Goal: Task Accomplishment & Management: Manage account settings

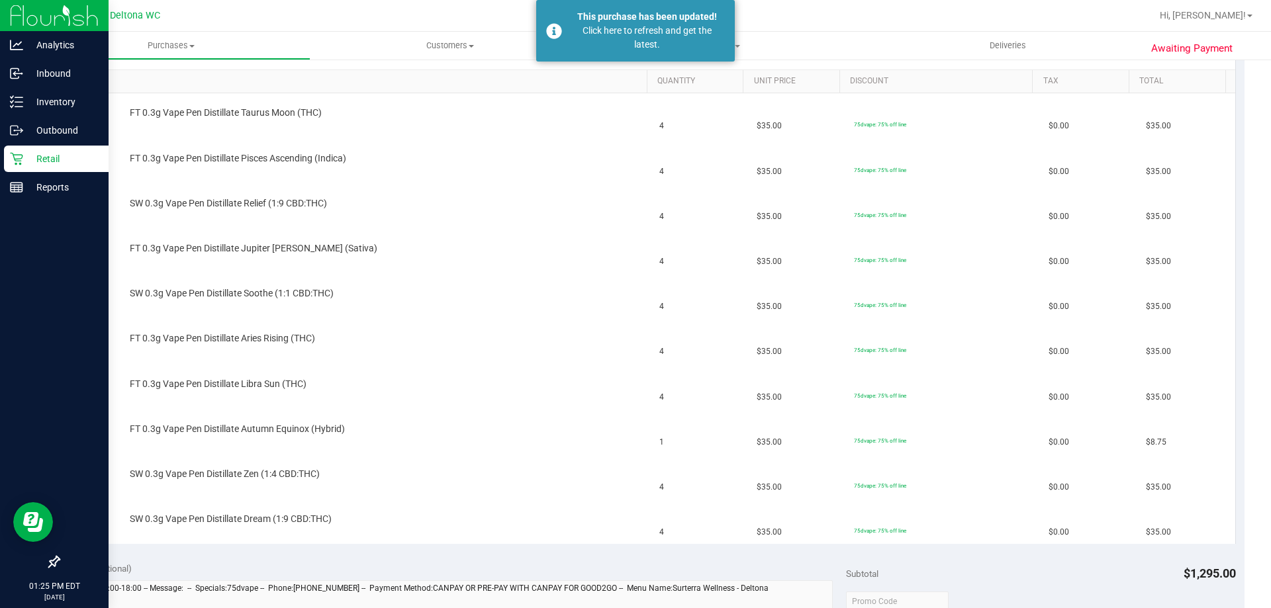
click at [15, 168] on div "Retail" at bounding box center [56, 159] width 105 height 26
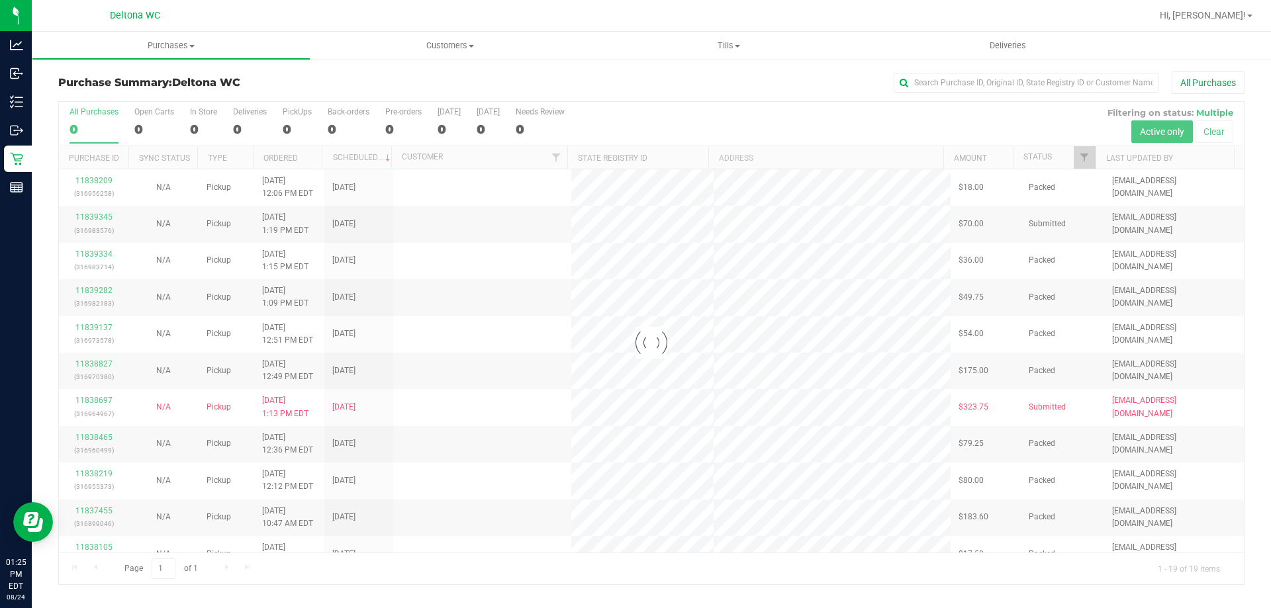
click at [1080, 159] on div at bounding box center [651, 343] width 1185 height 483
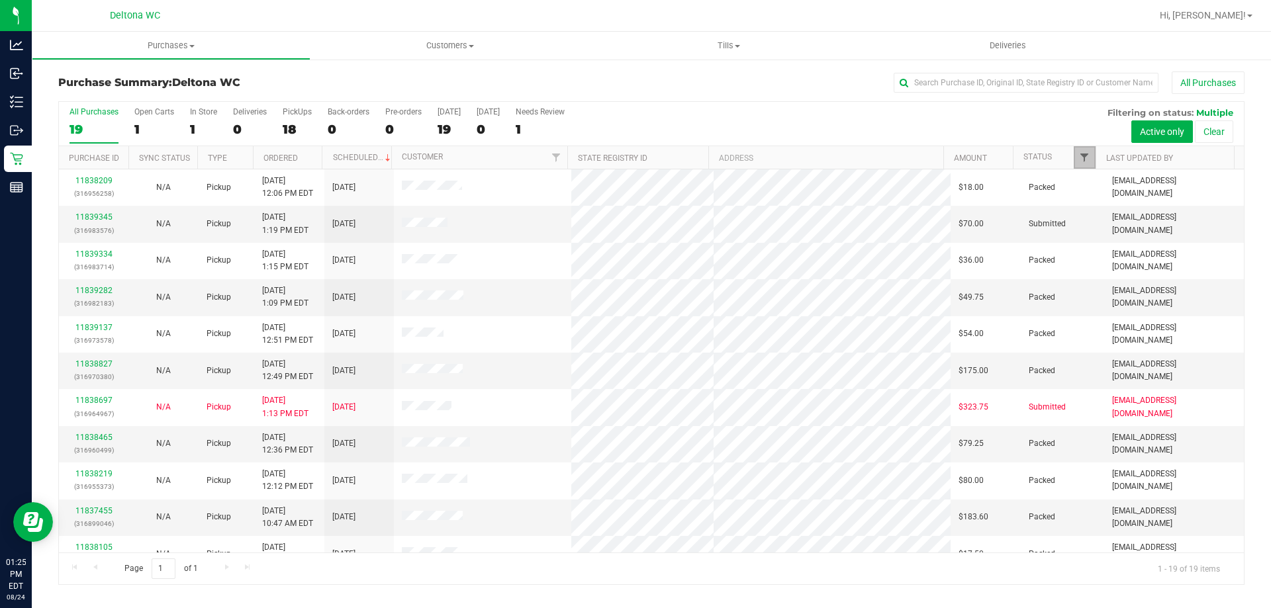
click at [1090, 159] on span "Filter" at bounding box center [1084, 157] width 11 height 11
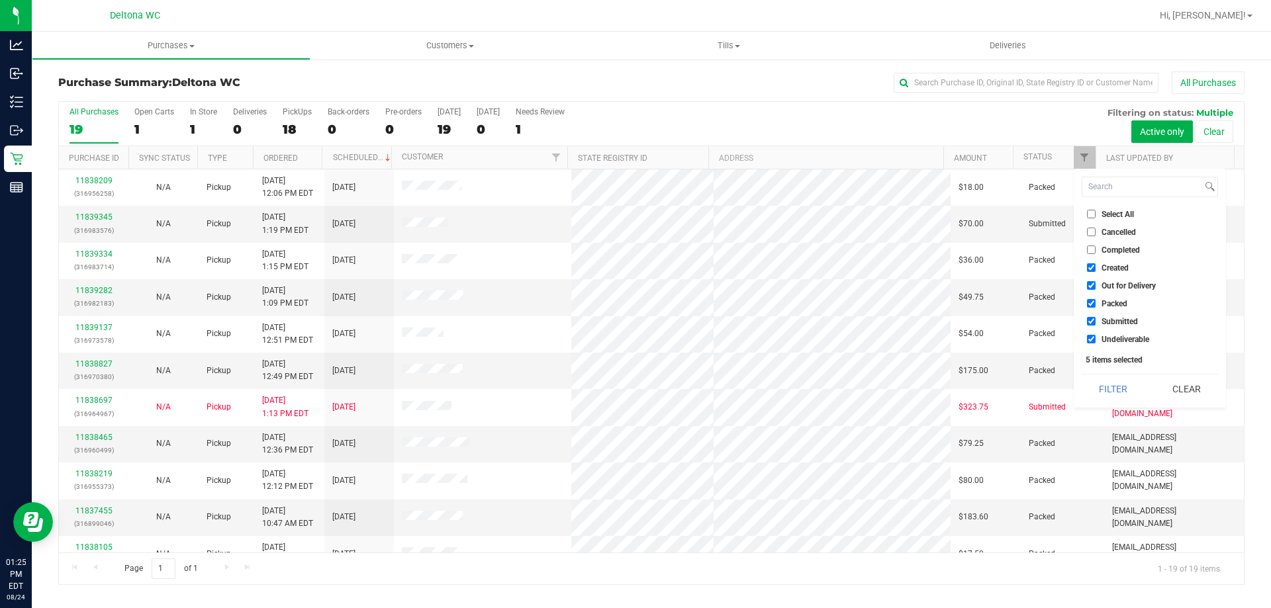
click at [1130, 216] on span "Select All" at bounding box center [1118, 215] width 32 height 8
click at [1096, 216] on input "Select All" at bounding box center [1091, 214] width 9 height 9
checkbox input "true"
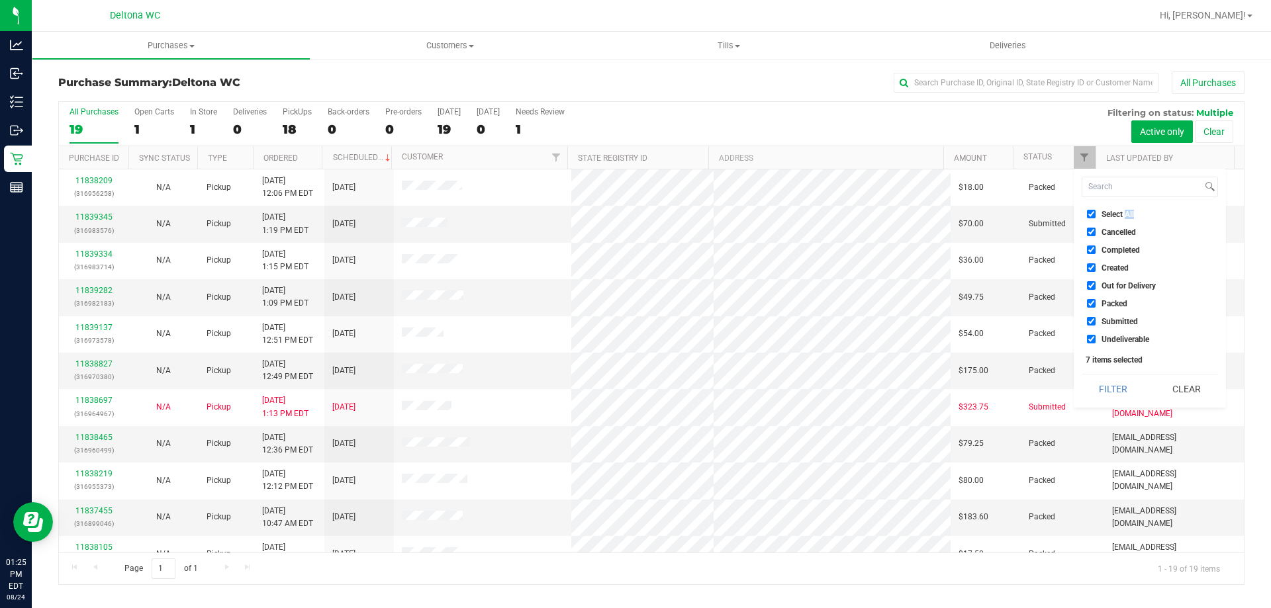
click at [1130, 216] on span "Select All" at bounding box center [1118, 215] width 32 height 8
click at [1096, 216] on input "Select All" at bounding box center [1091, 214] width 9 height 9
checkbox input "false"
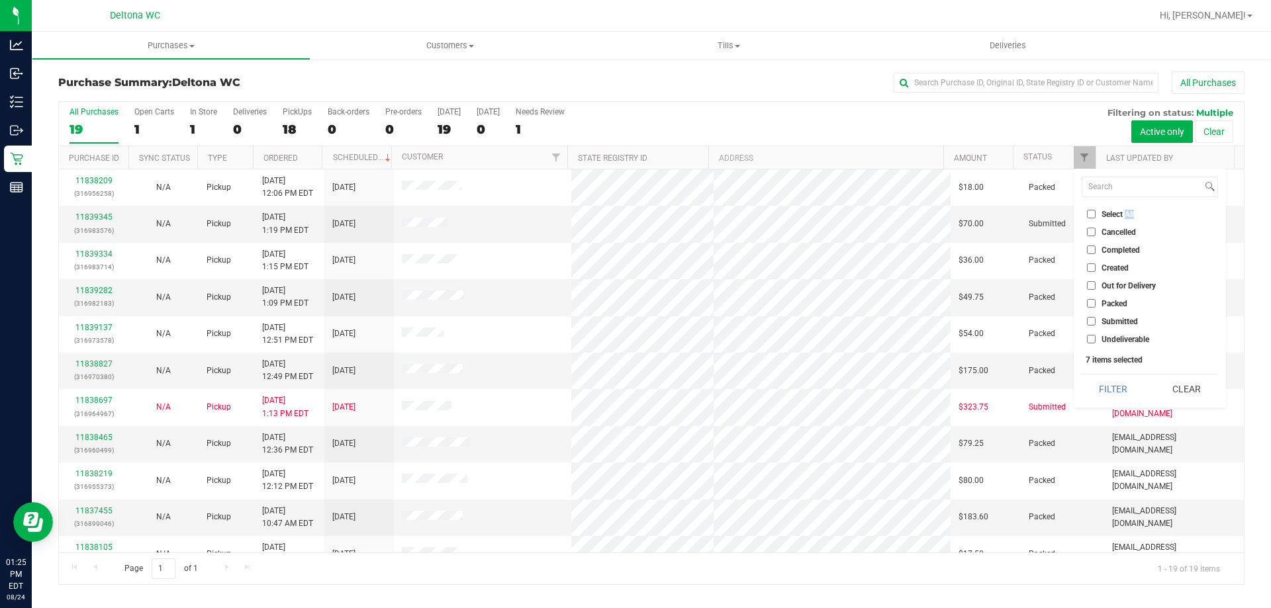
checkbox input "false"
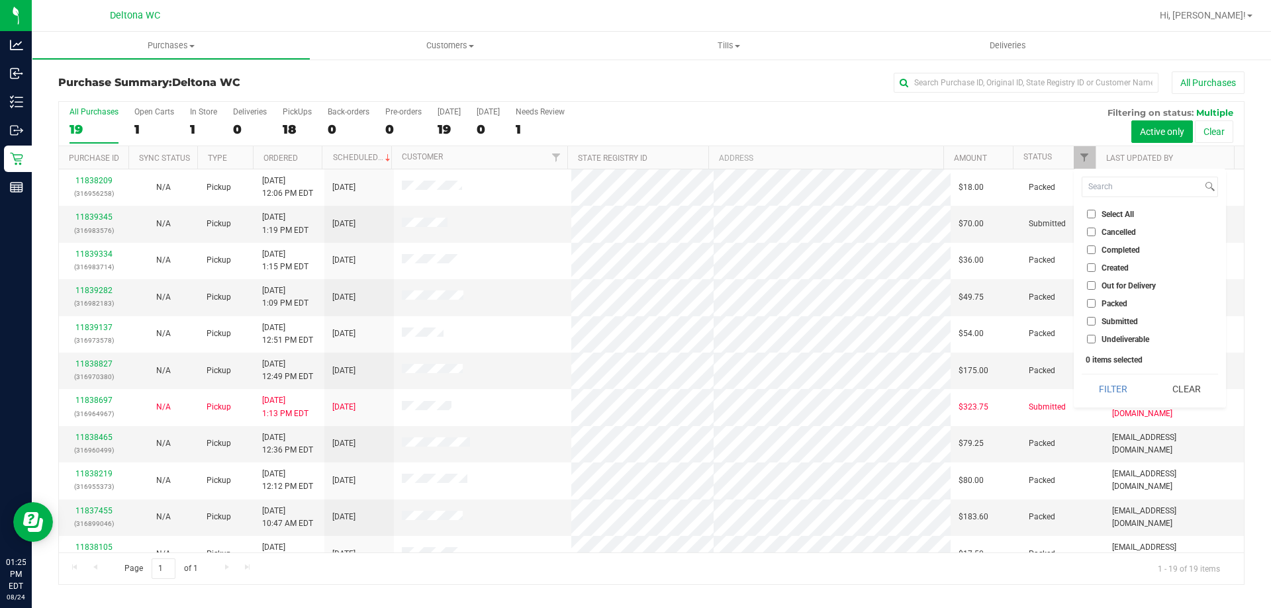
click at [1112, 322] on span "Submitted" at bounding box center [1120, 322] width 36 height 8
click at [1096, 322] on input "Submitted" at bounding box center [1091, 321] width 9 height 9
checkbox input "true"
click at [1118, 397] on button "Filter" at bounding box center [1114, 389] width 64 height 29
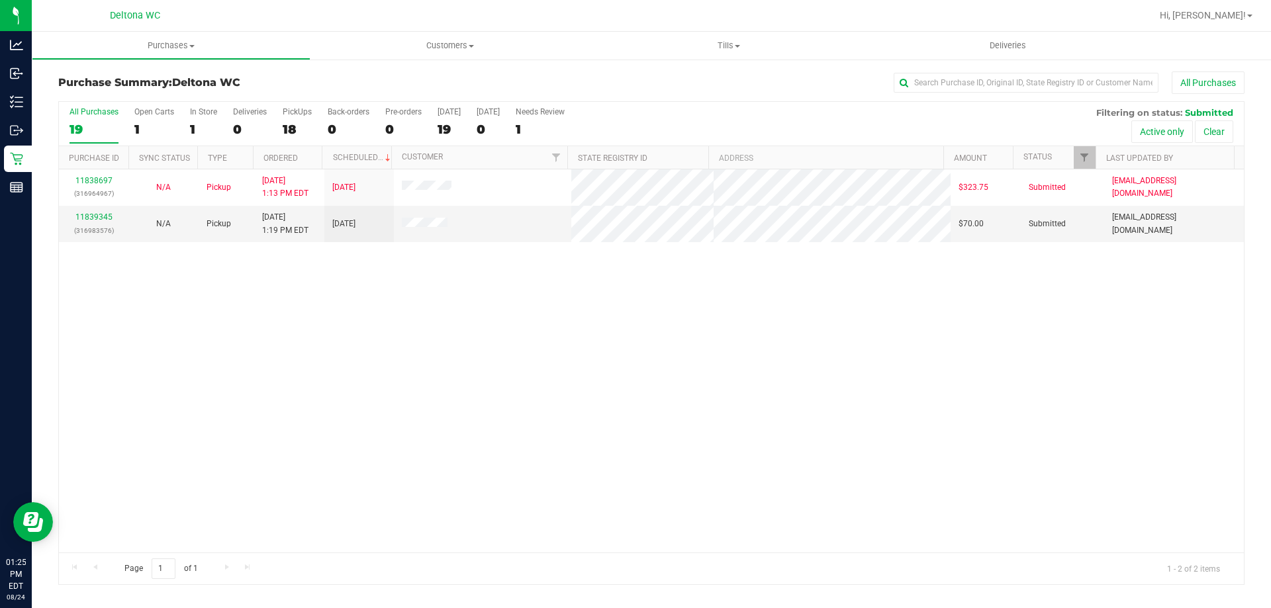
click at [299, 158] on th "Ordered" at bounding box center [288, 157] width 70 height 23
click at [106, 220] on link "11839345" at bounding box center [93, 217] width 37 height 9
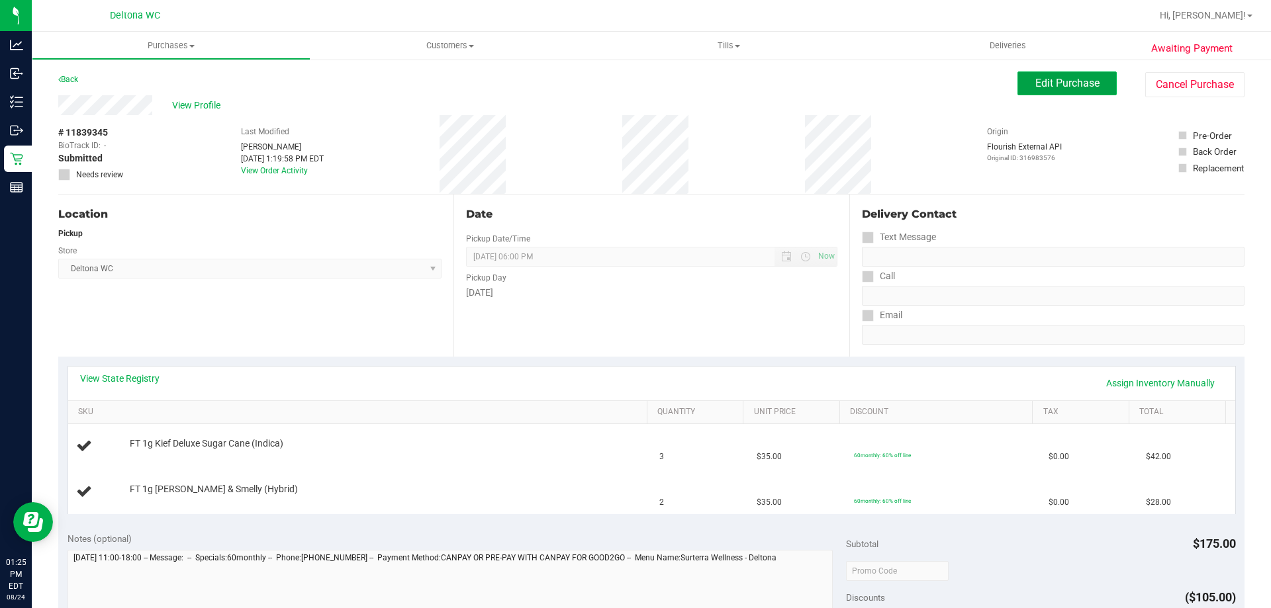
click at [1070, 82] on span "Edit Purchase" at bounding box center [1067, 83] width 64 height 13
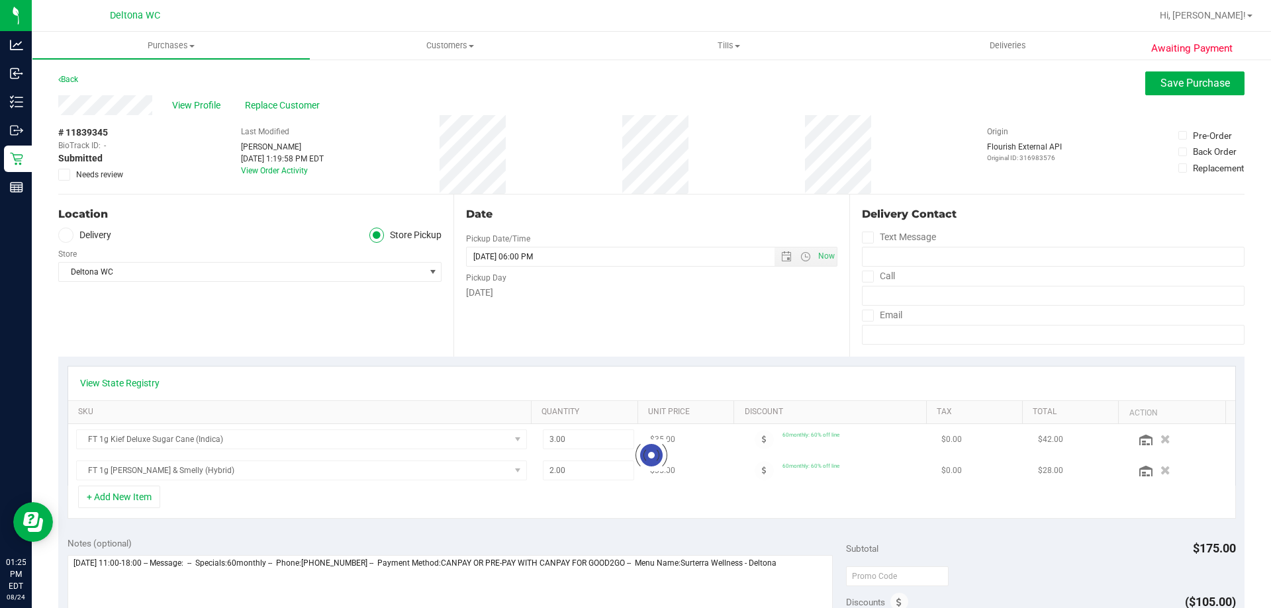
click at [111, 176] on span "Needs review" at bounding box center [99, 175] width 47 height 12
click at [0, 0] on input "Needs review" at bounding box center [0, 0] width 0 height 0
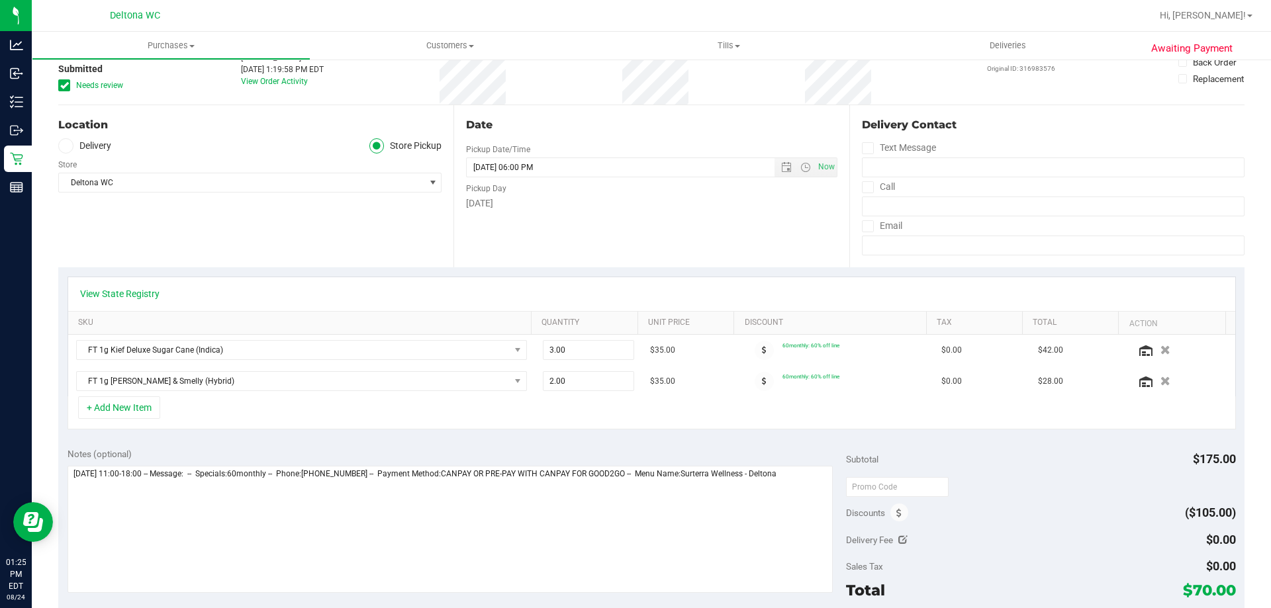
scroll to position [199, 0]
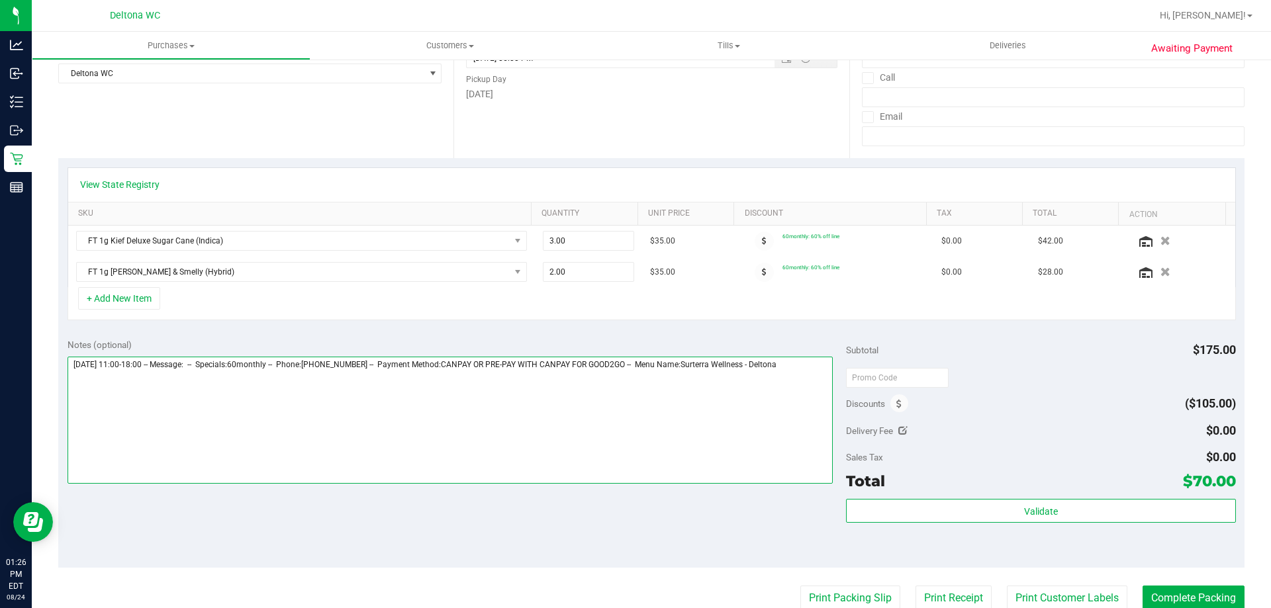
click at [70, 367] on textarea at bounding box center [451, 420] width 766 height 127
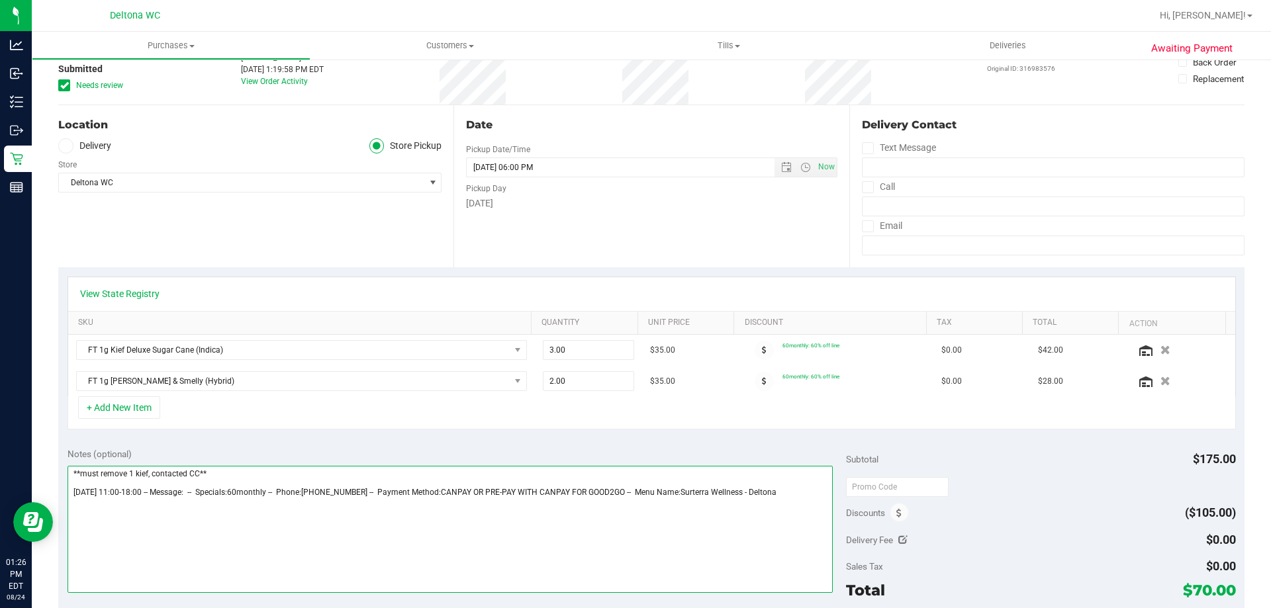
scroll to position [0, 0]
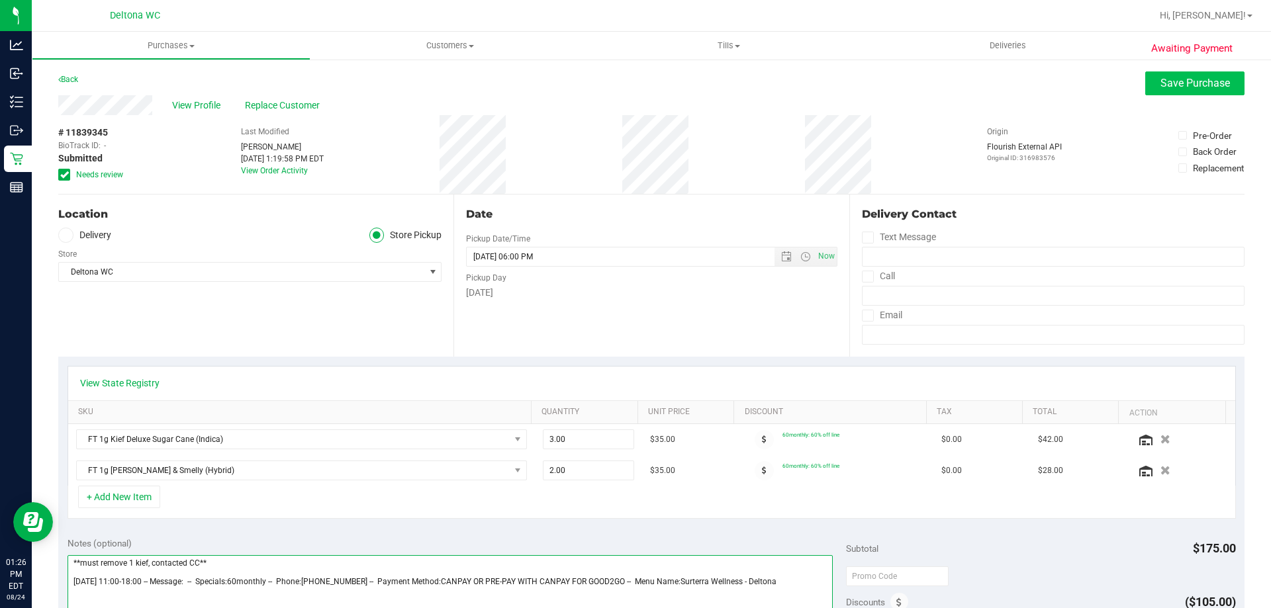
type textarea "**must remove 1 kief, contacted CC** [DATE] 11:00-18:00 -- Message: -- Specials…"
click at [1178, 89] on span "Save Purchase" at bounding box center [1196, 83] width 70 height 13
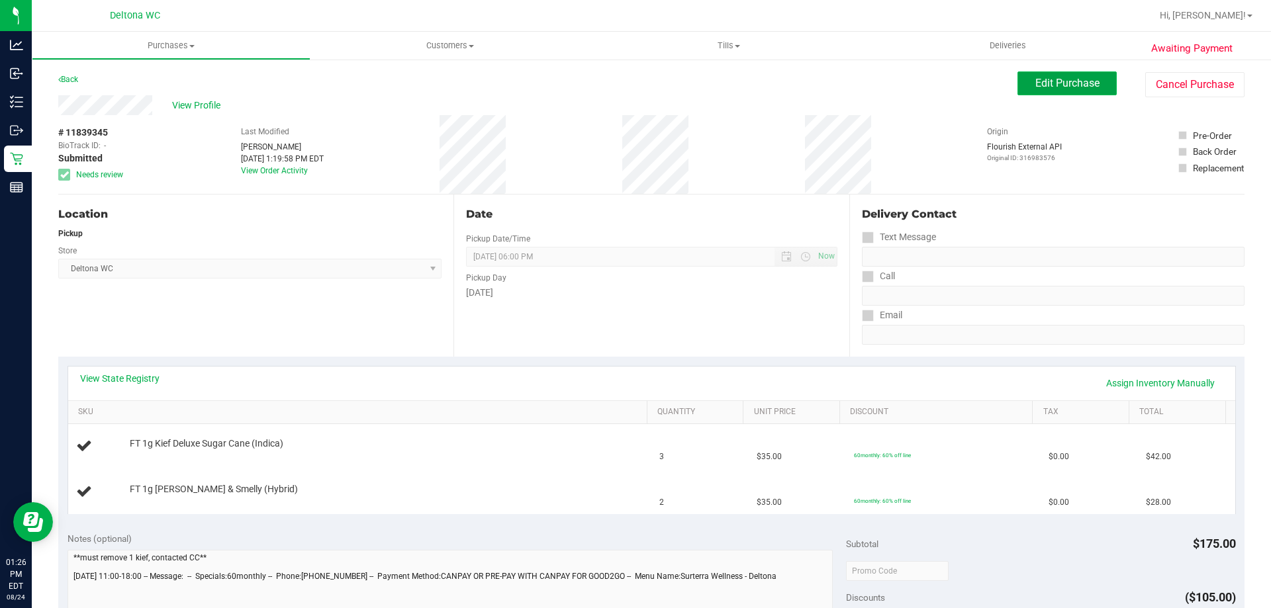
click at [1074, 81] on span "Edit Purchase" at bounding box center [1067, 83] width 64 height 13
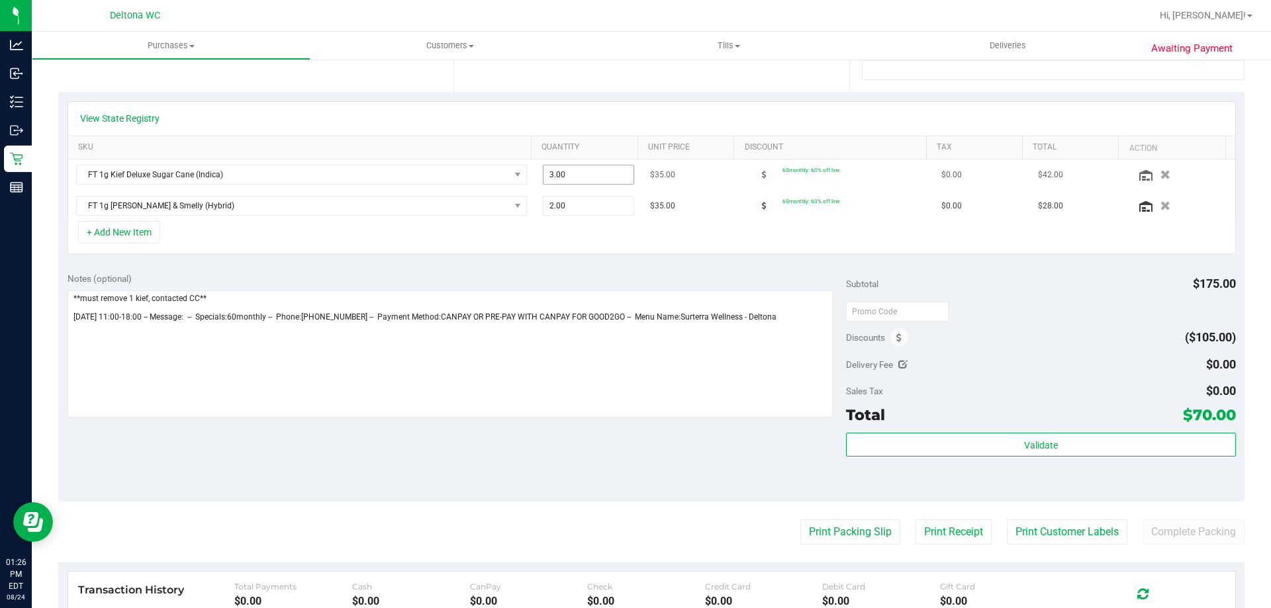
click at [582, 183] on span "3.00 3" at bounding box center [589, 175] width 92 height 20
click at [582, 183] on input "3" at bounding box center [589, 175] width 91 height 19
type input "2"
type input "2.00"
click at [673, 79] on div "Date Pickup Date/Time [DATE] Now [DATE] 06:00 PM Now Pickup Day [DATE]" at bounding box center [651, 11] width 395 height 162
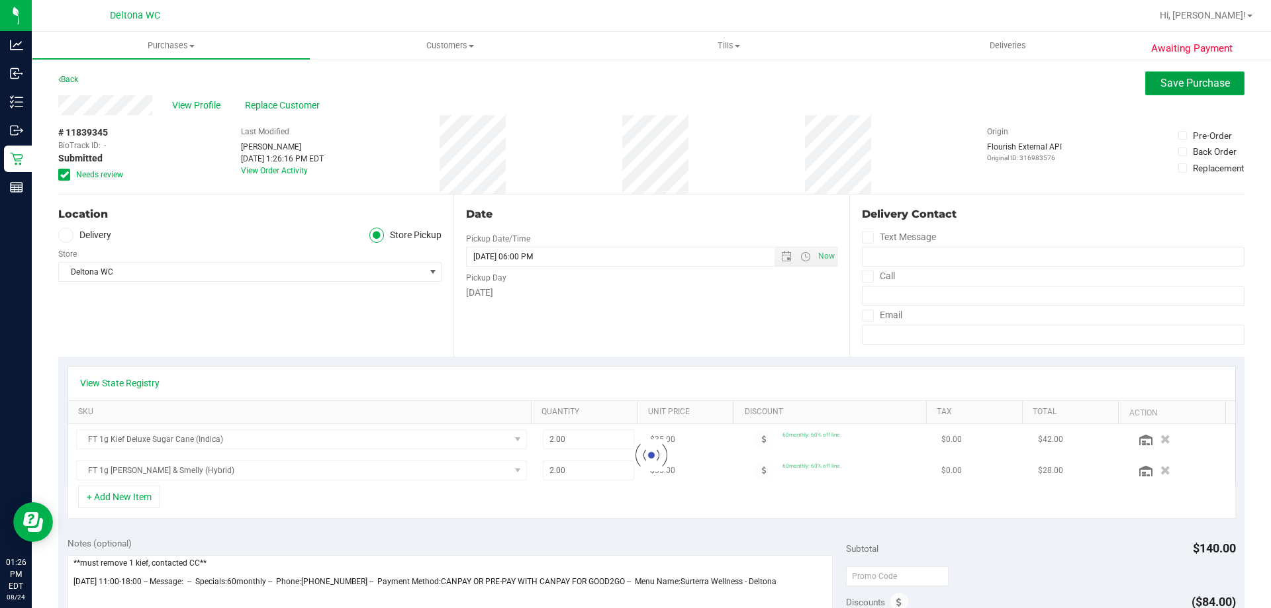
click at [1176, 81] on span "Save Purchase" at bounding box center [1196, 83] width 70 height 13
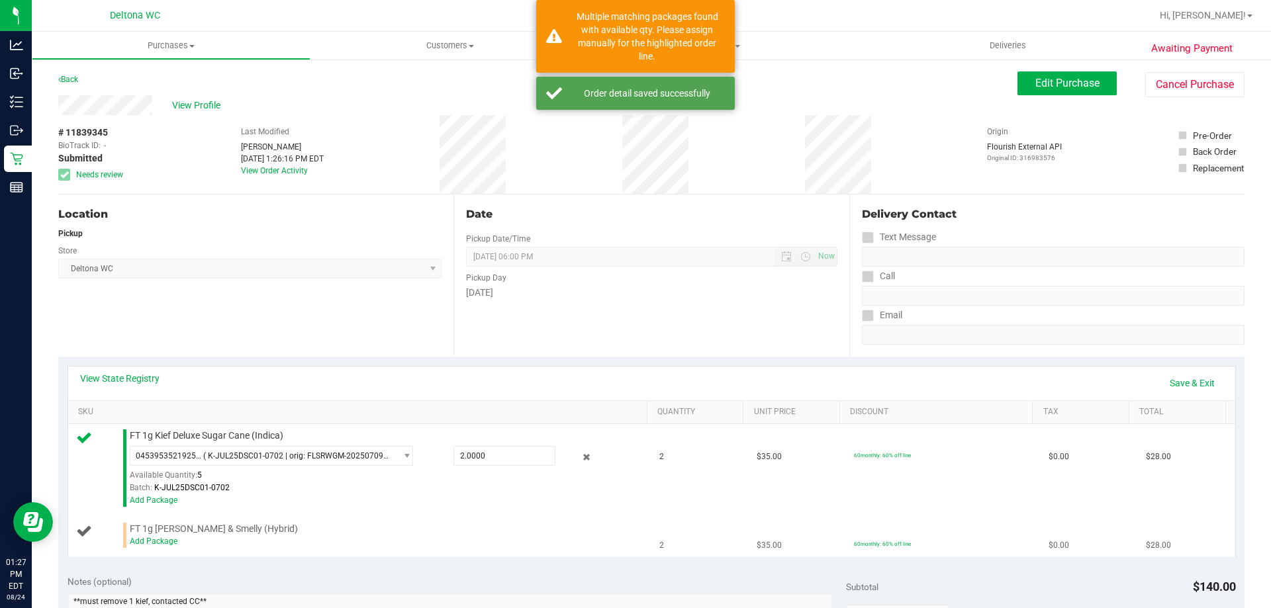
click at [152, 536] on div "Add Package" at bounding box center [385, 542] width 511 height 13
click at [170, 544] on link "Add Package" at bounding box center [154, 541] width 48 height 9
click at [232, 535] on span "Select Package" at bounding box center [262, 532] width 265 height 19
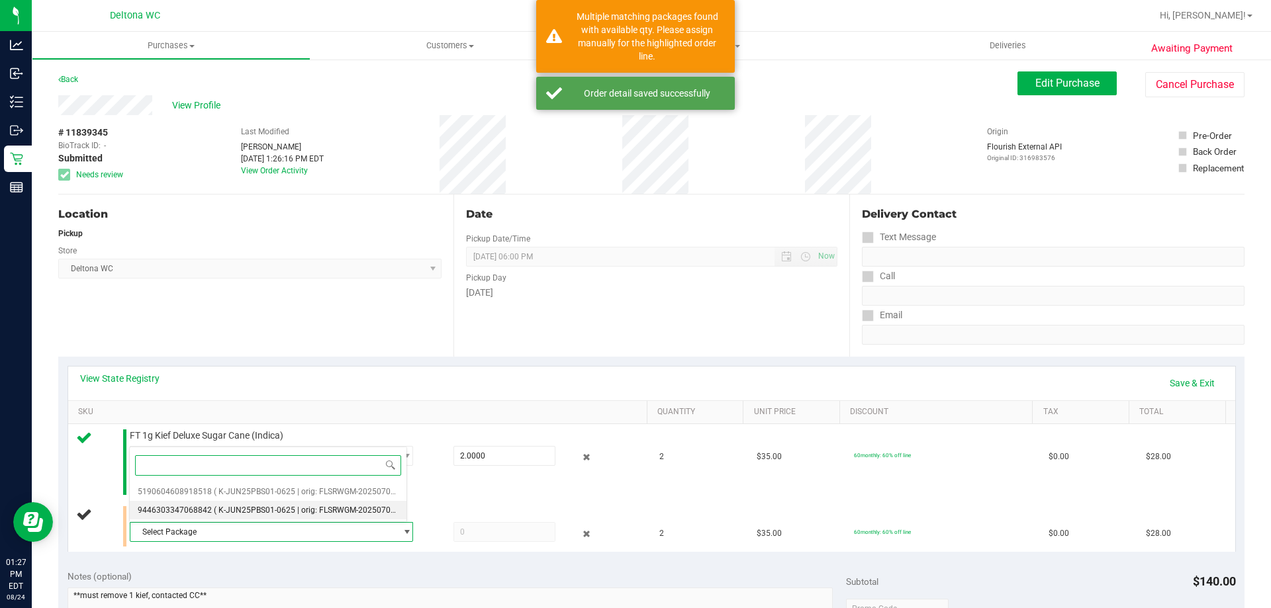
scroll to position [66, 0]
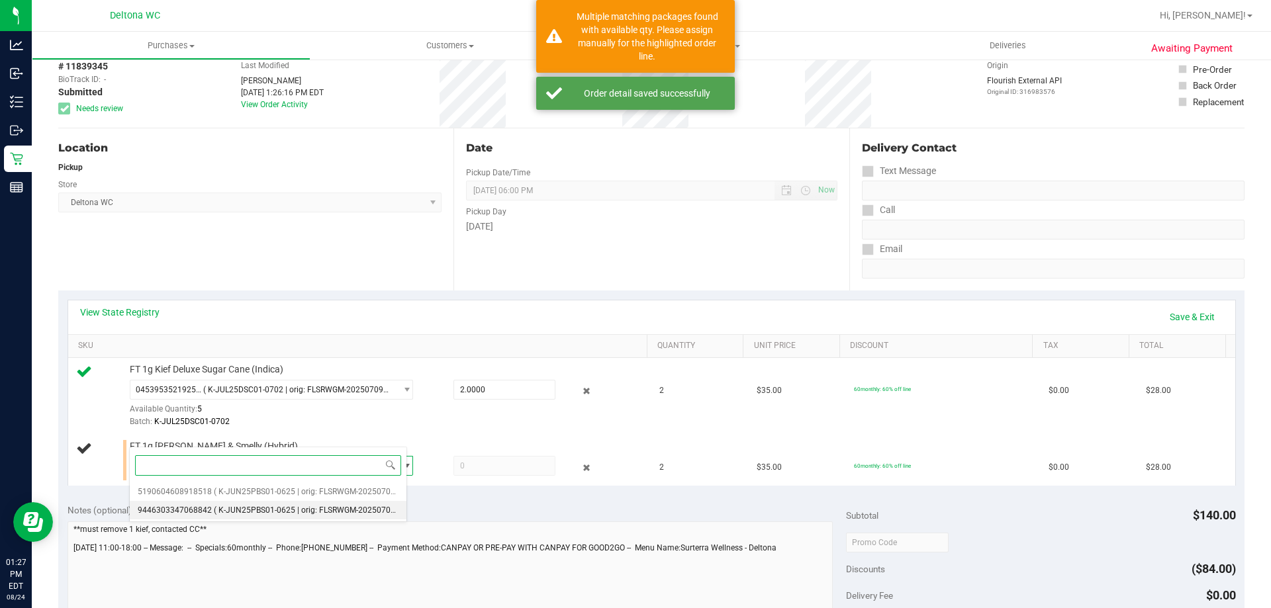
click at [331, 503] on li "9446303347068842 ( K-JUN25PBS01-0625 | orig: FLSRWGM-20250701-619 )" at bounding box center [268, 510] width 277 height 19
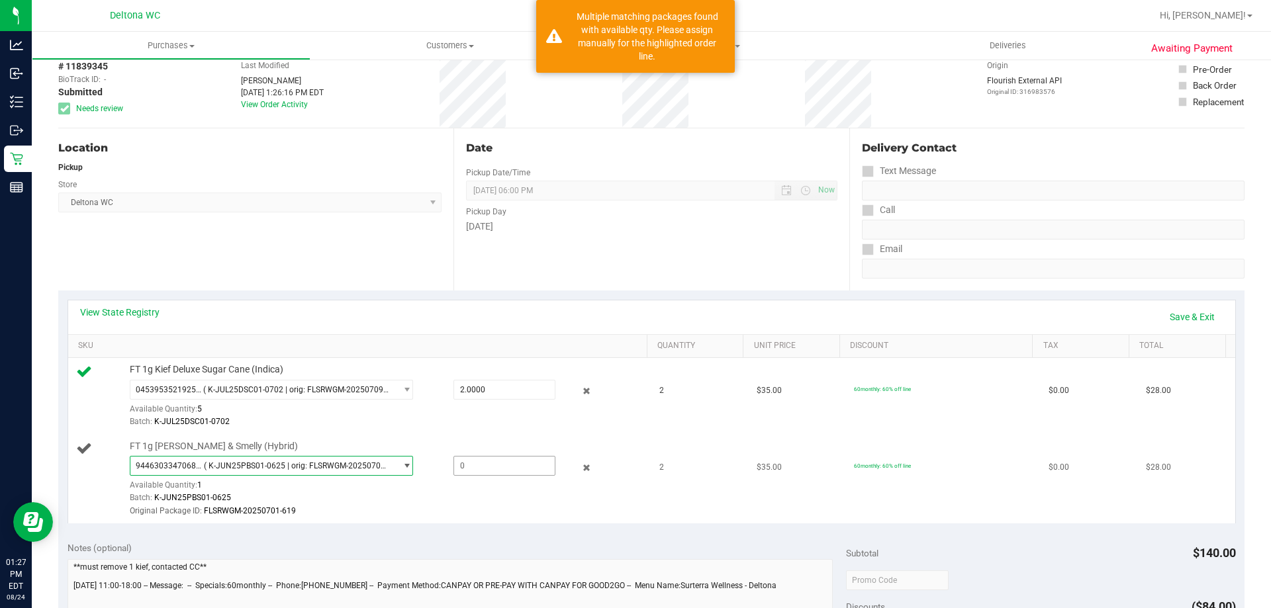
click at [481, 465] on span at bounding box center [505, 466] width 102 height 20
type input "1"
type input "1.0000"
click at [477, 508] on div "Original Package ID: FLSRWGM-20250701-619" at bounding box center [385, 511] width 511 height 13
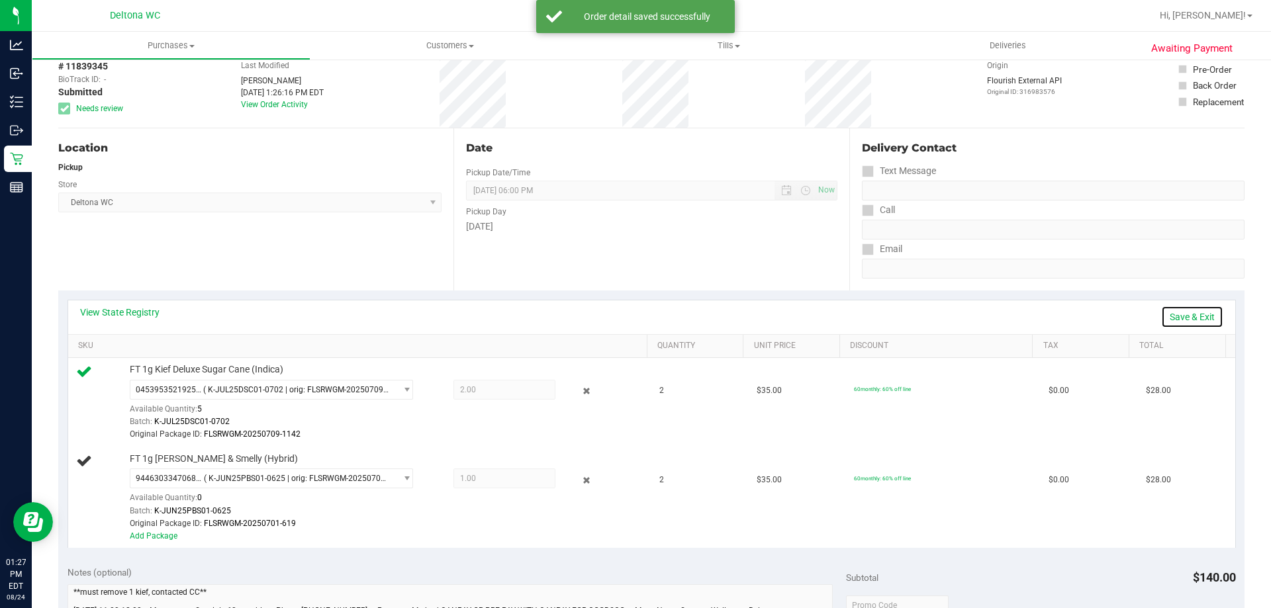
click at [1189, 318] on link "Save & Exit" at bounding box center [1192, 317] width 62 height 23
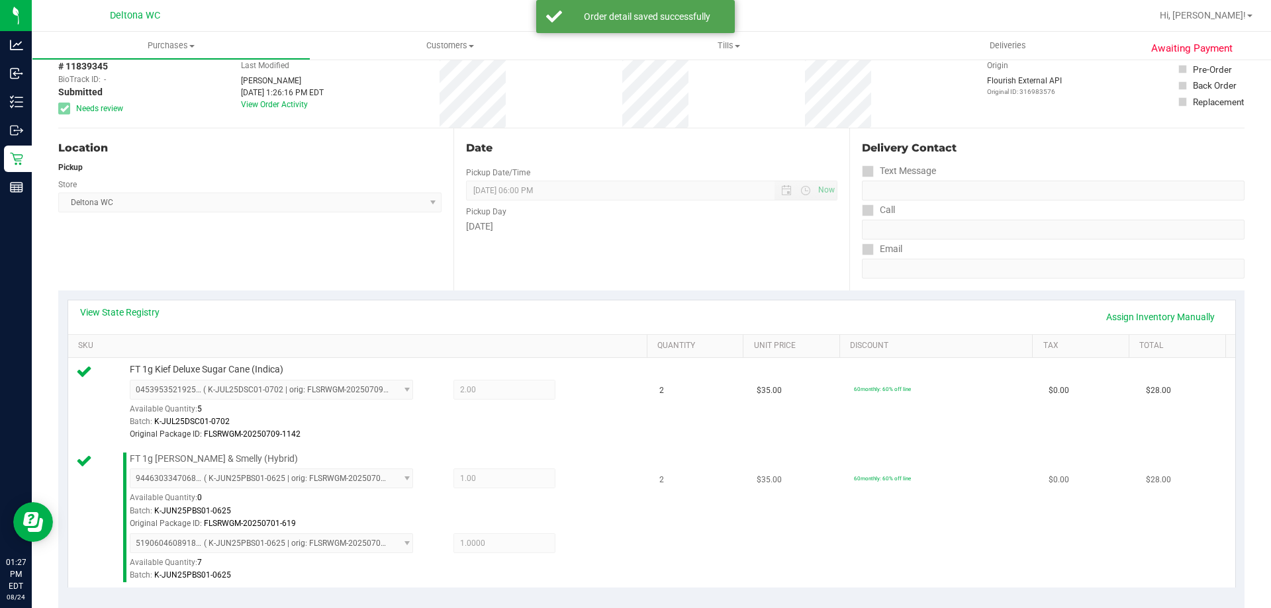
scroll to position [397, 0]
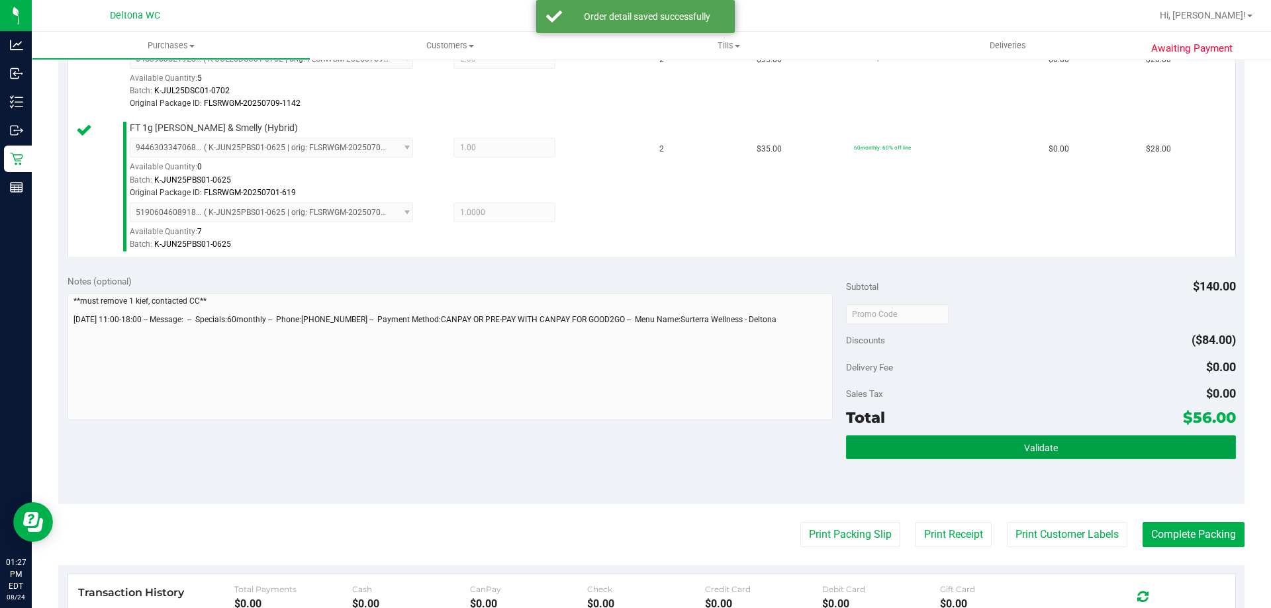
click at [958, 444] on button "Validate" at bounding box center [1040, 448] width 389 height 24
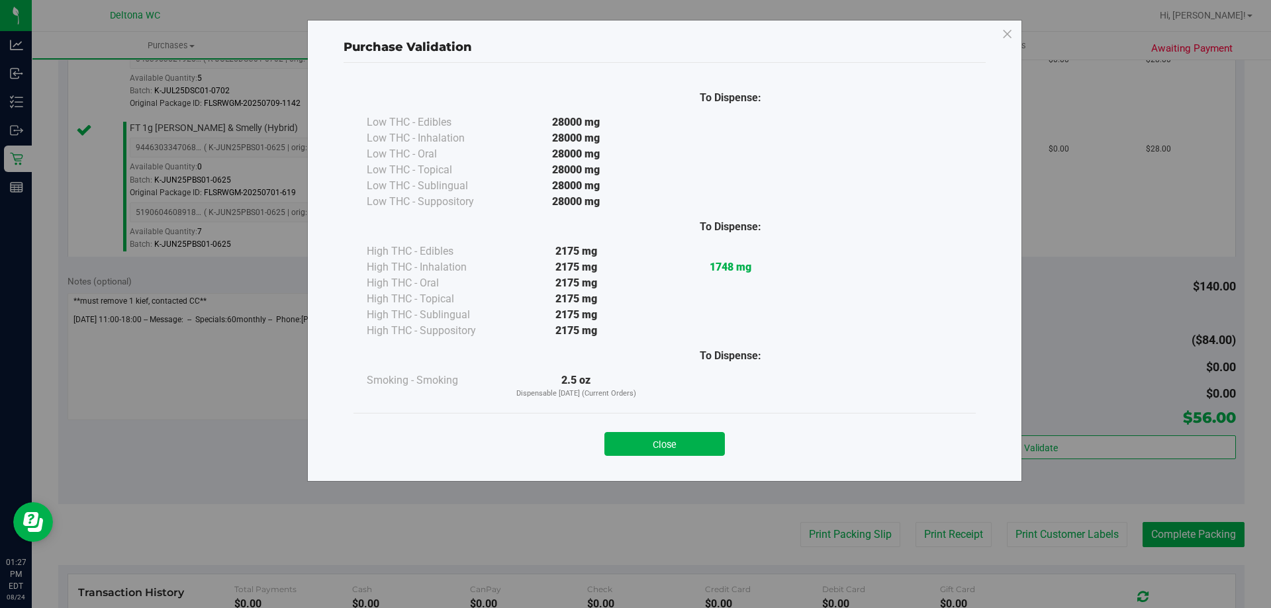
click at [664, 438] on button "Close" at bounding box center [664, 444] width 120 height 24
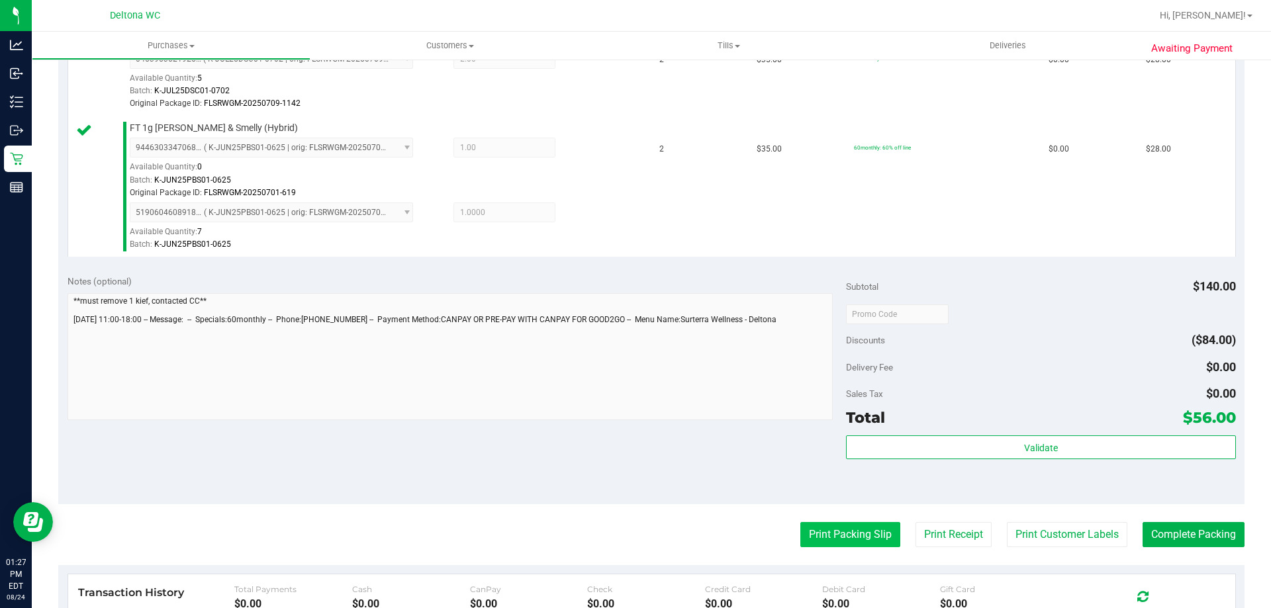
click at [846, 537] on button "Print Packing Slip" at bounding box center [850, 534] width 100 height 25
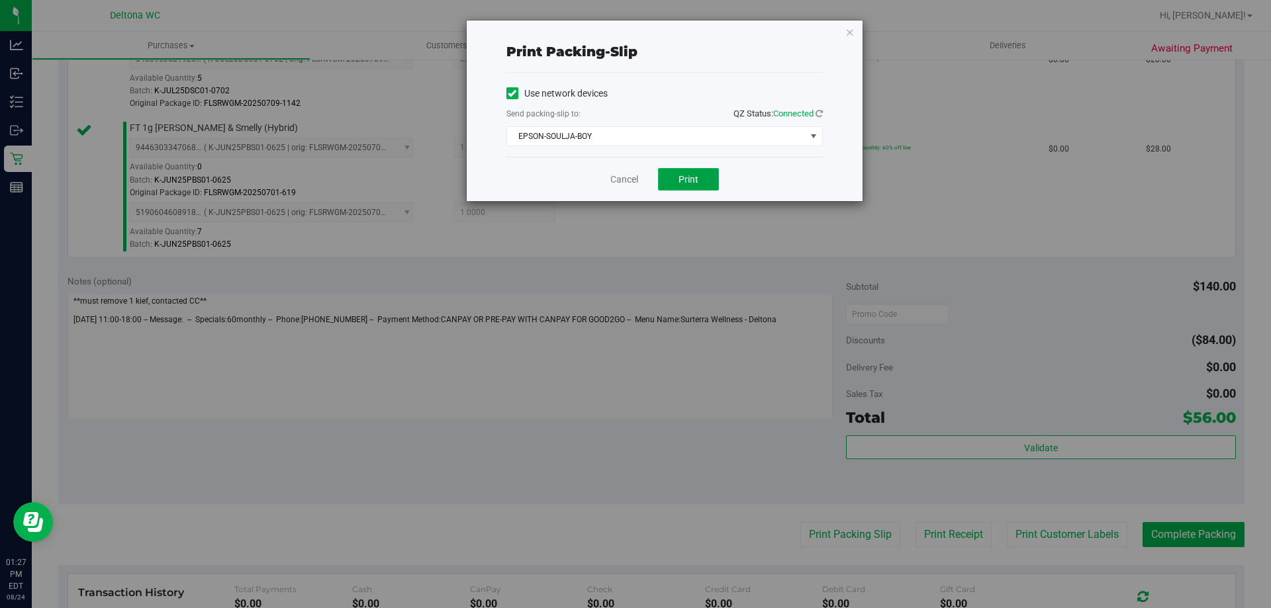
click at [704, 172] on button "Print" at bounding box center [688, 179] width 61 height 23
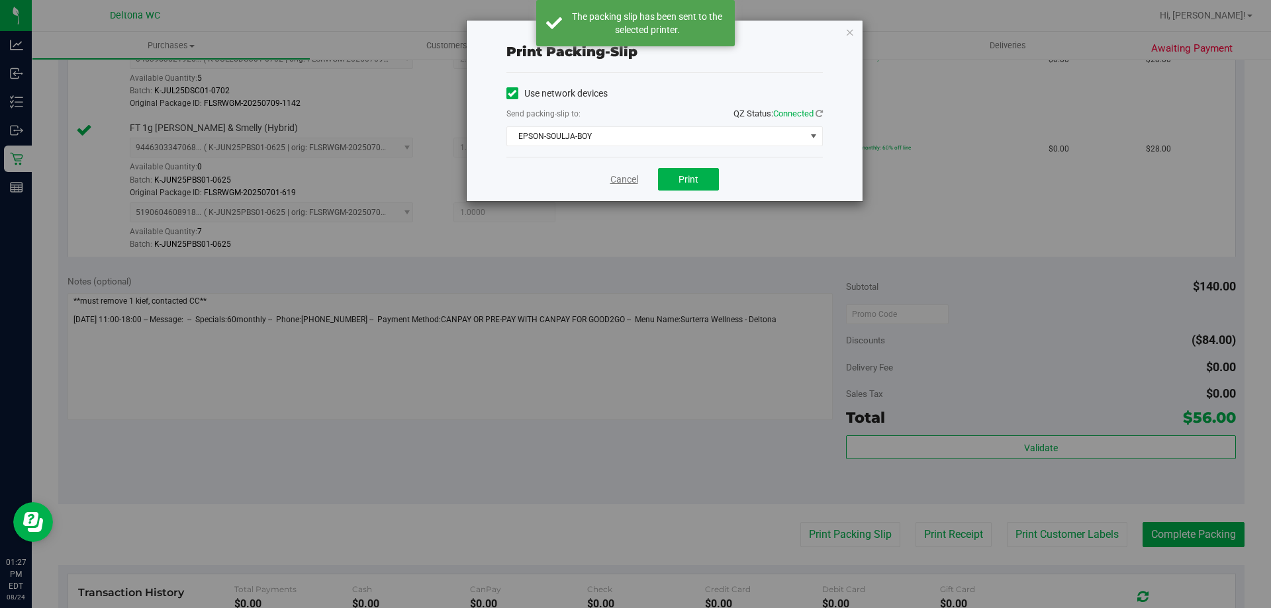
click at [621, 179] on link "Cancel" at bounding box center [624, 180] width 28 height 14
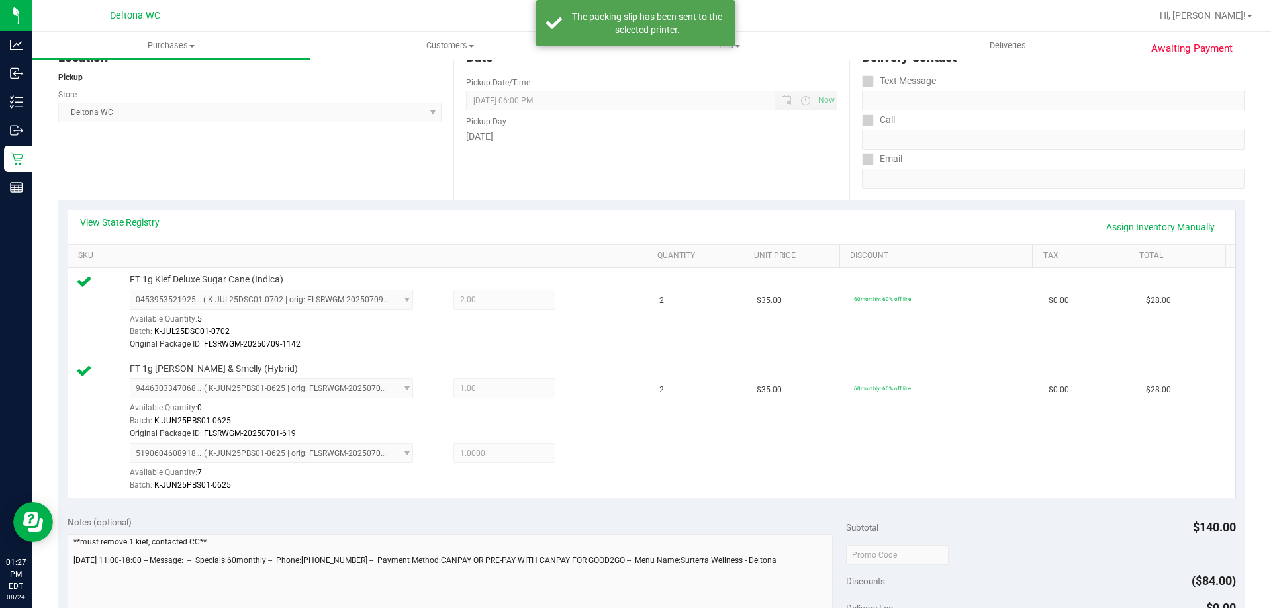
scroll to position [132, 0]
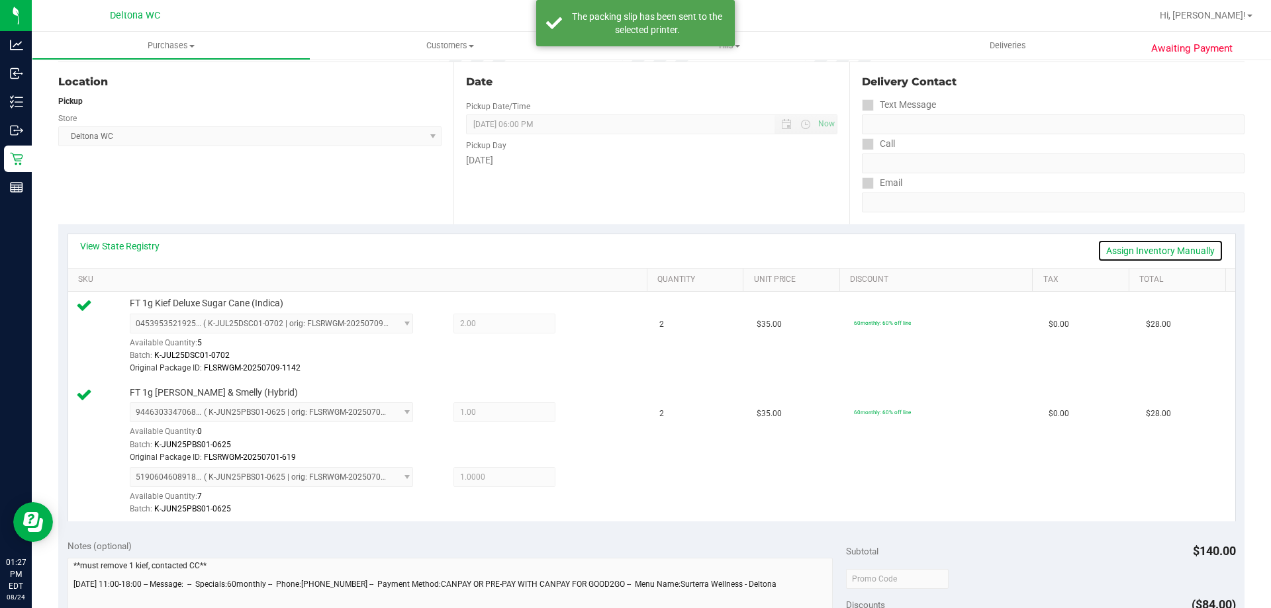
click at [1124, 247] on link "Assign Inventory Manually" at bounding box center [1161, 251] width 126 height 23
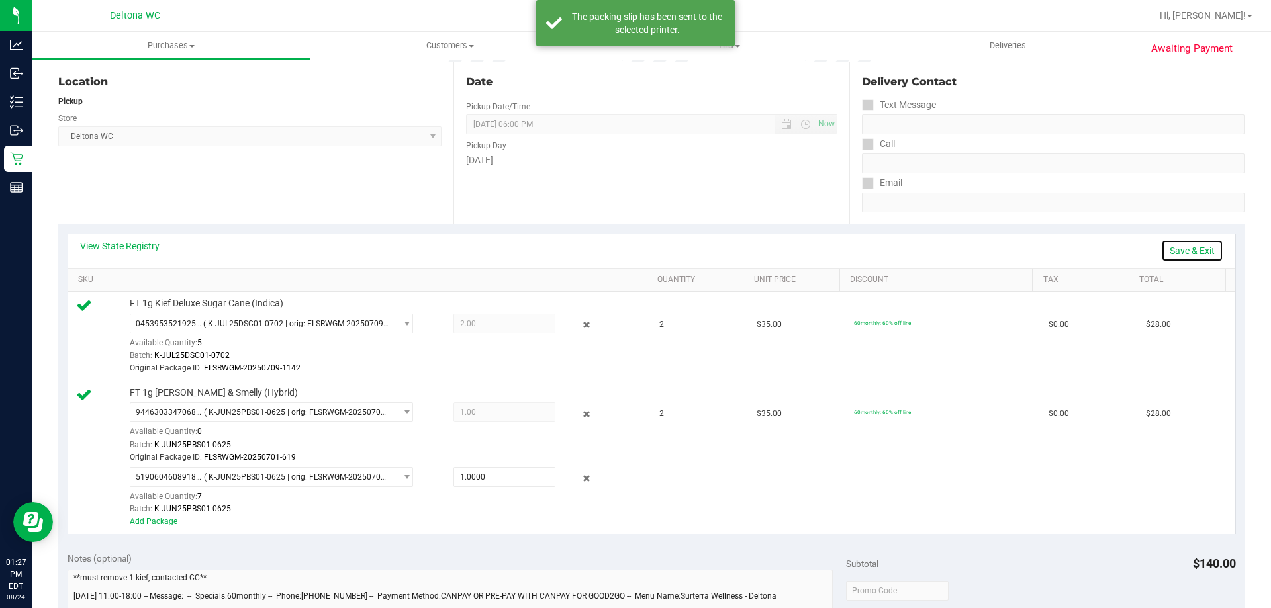
click at [1161, 243] on link "Save & Exit" at bounding box center [1192, 251] width 62 height 23
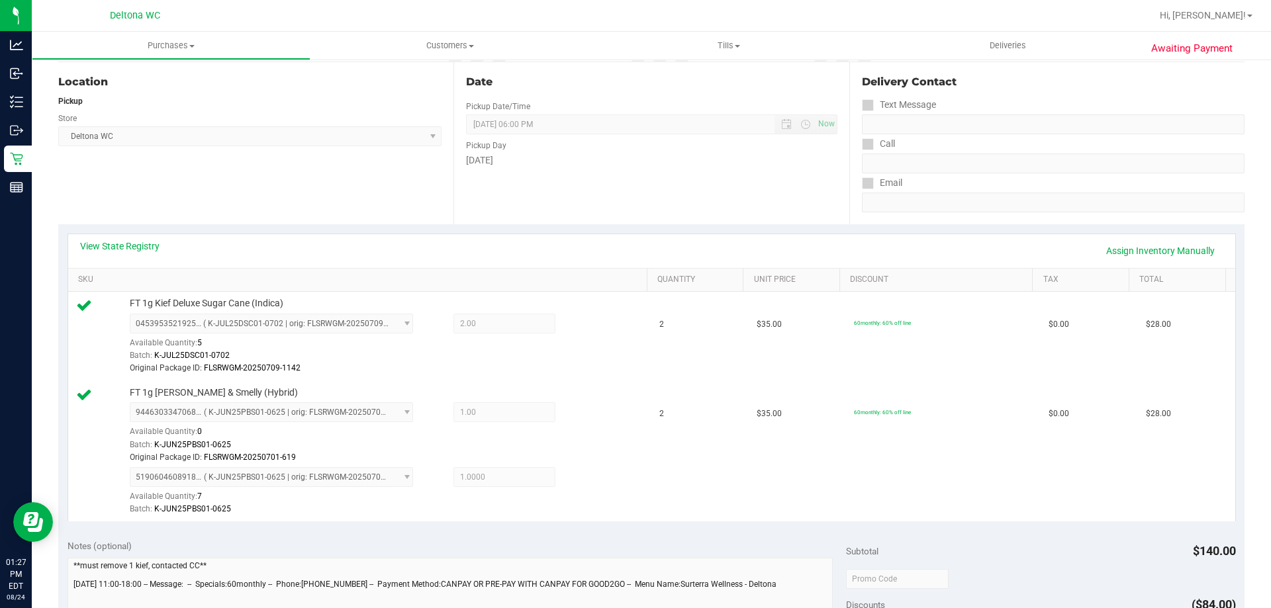
click at [160, 251] on div "View State Registry Assign Inventory Manually" at bounding box center [651, 251] width 1143 height 23
click at [148, 245] on link "View State Registry" at bounding box center [119, 246] width 79 height 13
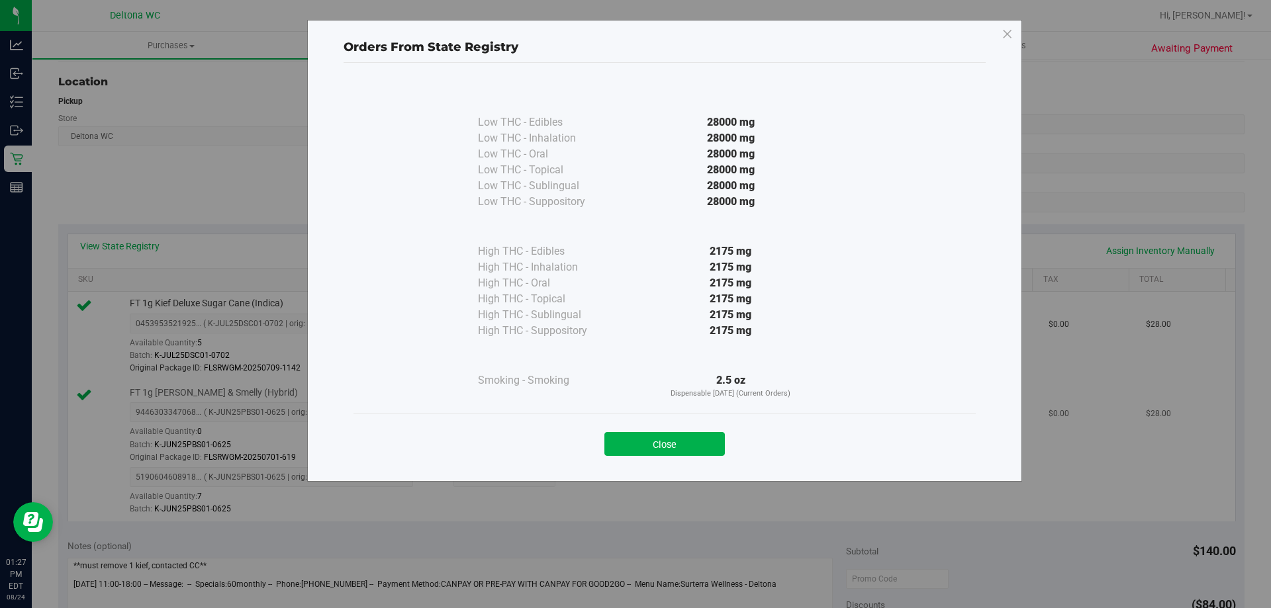
click at [703, 453] on button "Close" at bounding box center [664, 444] width 120 height 24
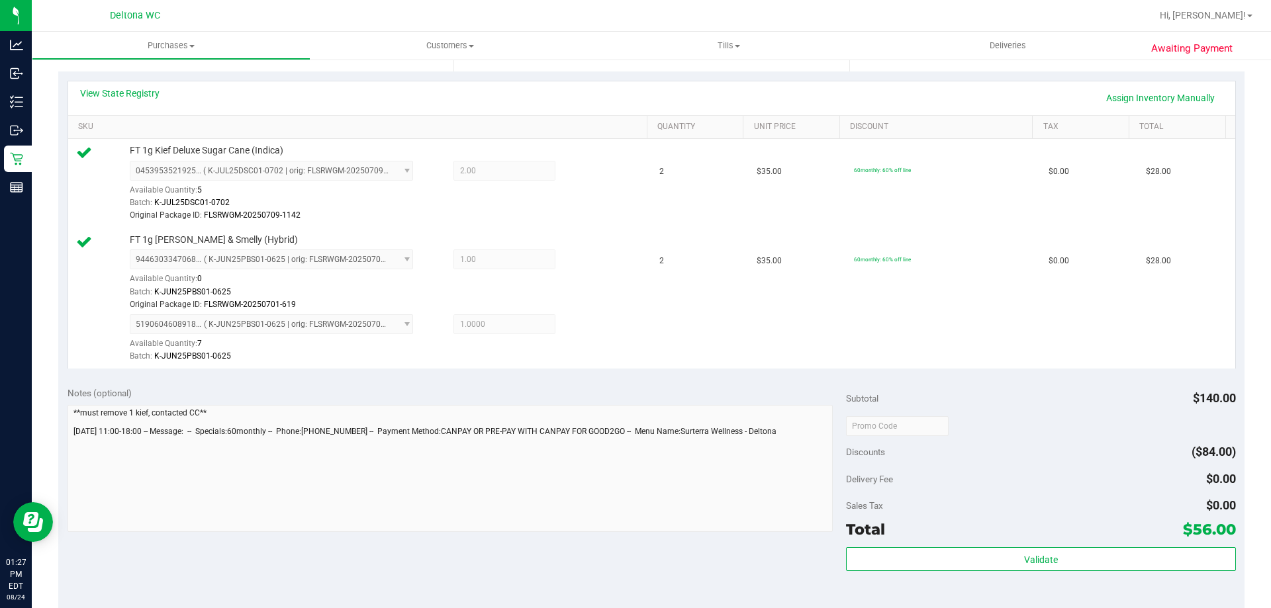
scroll to position [397, 0]
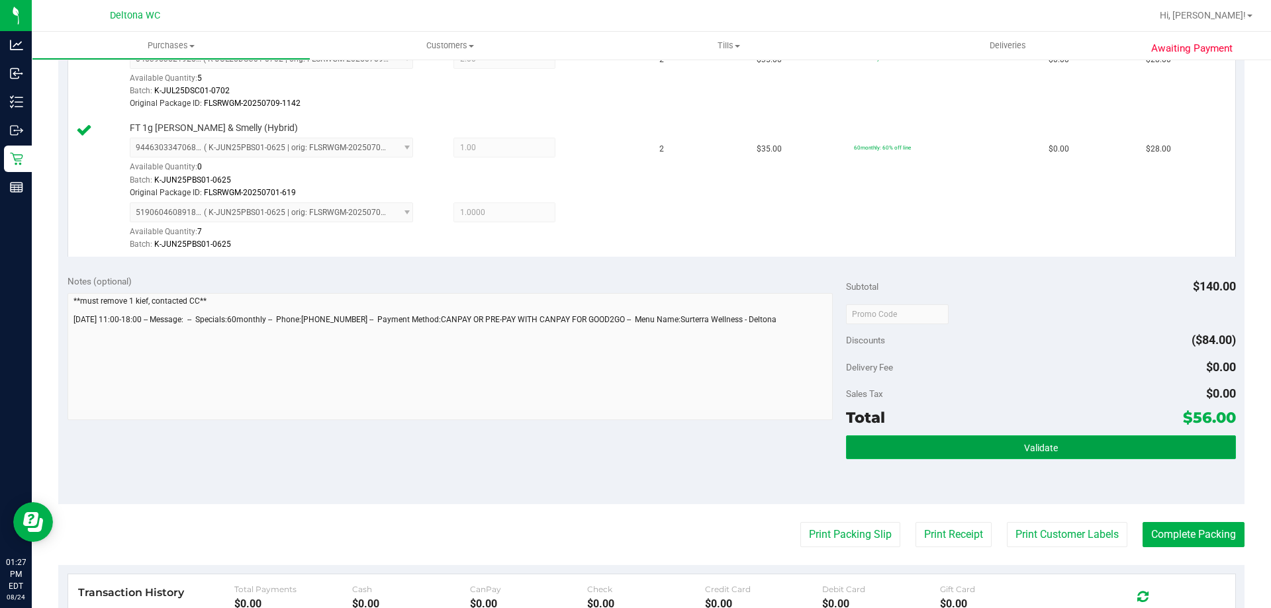
click at [1038, 439] on button "Validate" at bounding box center [1040, 448] width 389 height 24
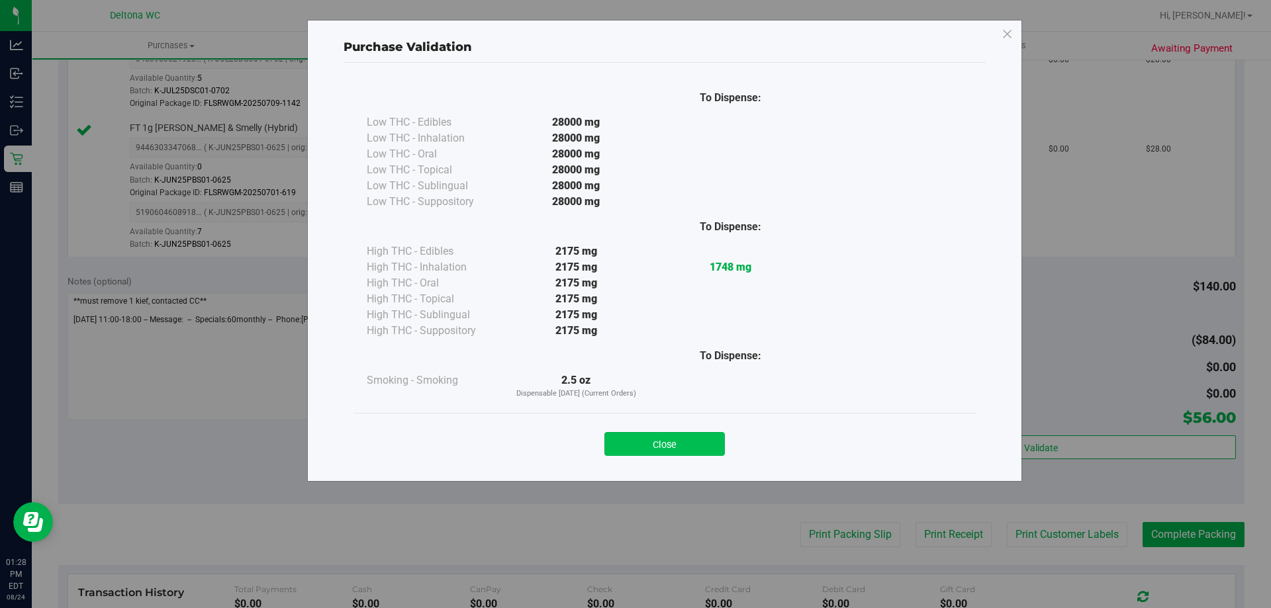
click at [687, 430] on div "Close" at bounding box center [664, 440] width 602 height 33
click at [681, 448] on button "Close" at bounding box center [664, 444] width 120 height 24
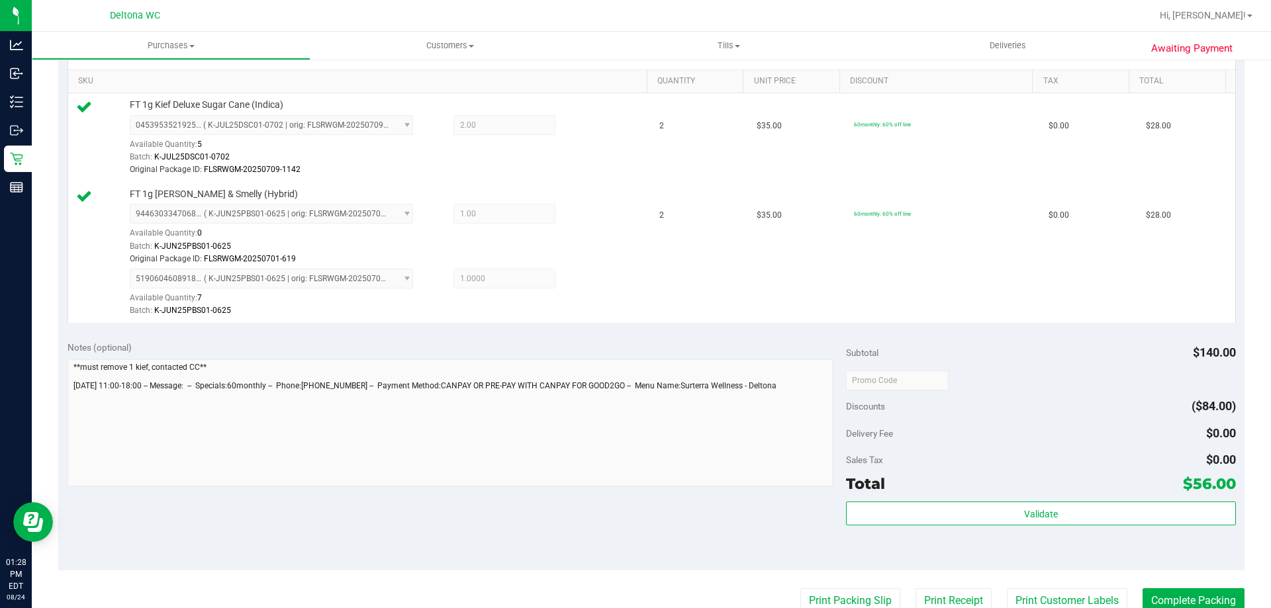
scroll to position [628, 0]
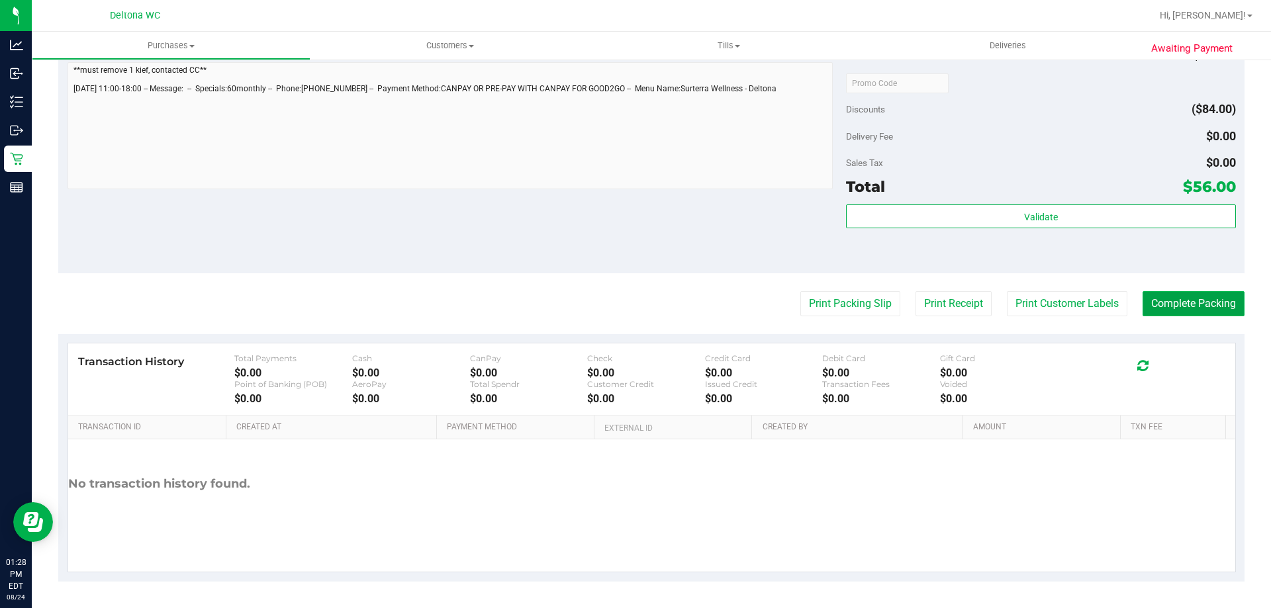
click at [1217, 308] on button "Complete Packing" at bounding box center [1194, 303] width 102 height 25
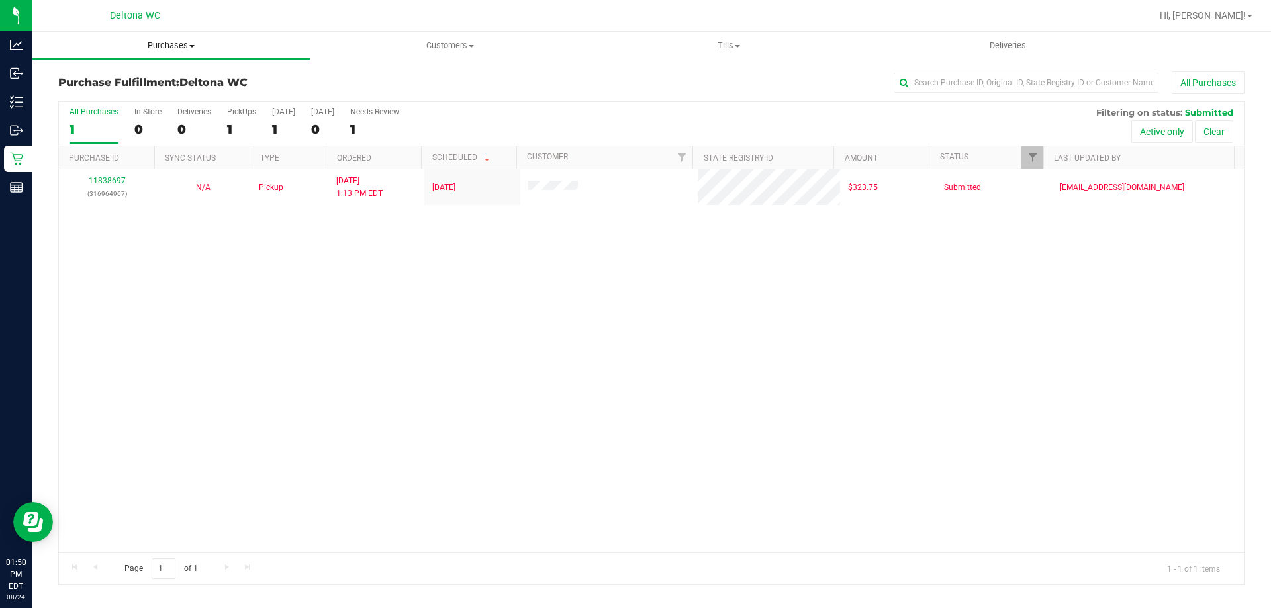
click at [193, 45] on span at bounding box center [191, 46] width 5 height 3
click at [139, 113] on li "All purchases" at bounding box center [171, 112] width 279 height 16
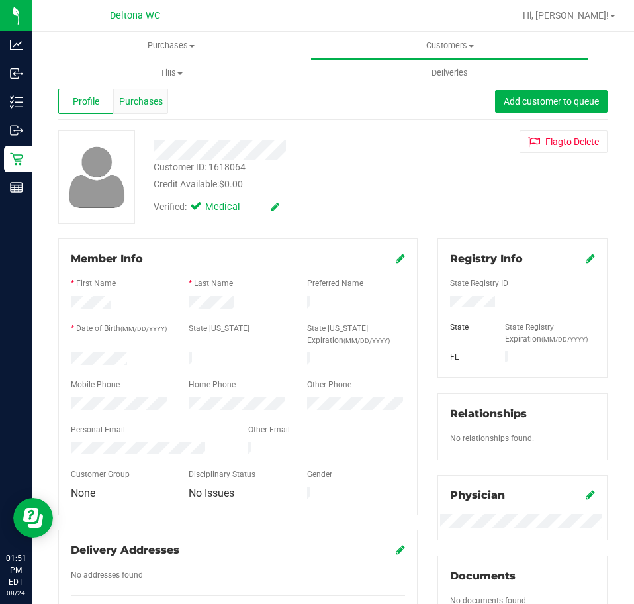
click at [146, 104] on span "Purchases" at bounding box center [141, 102] width 44 height 14
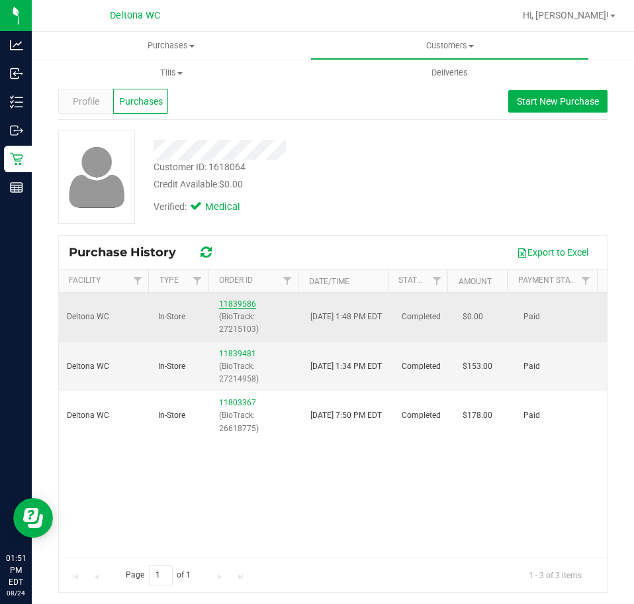
click at [220, 305] on link "11839586" at bounding box center [237, 303] width 37 height 9
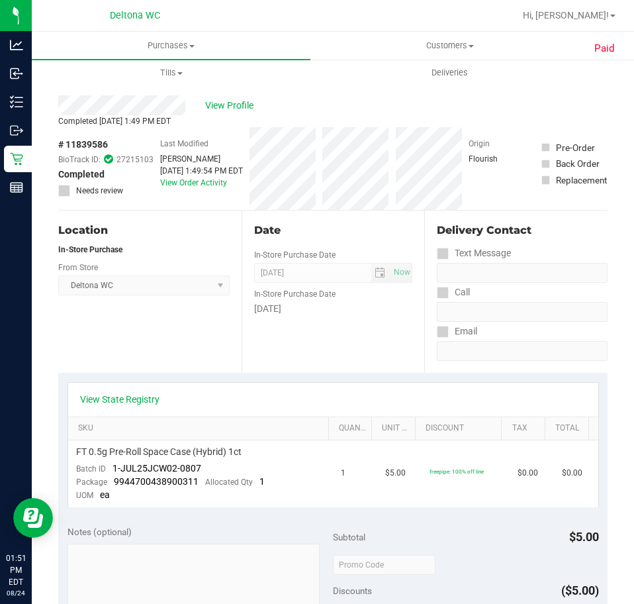
drag, startPoint x: 147, startPoint y: 119, endPoint x: 171, endPoint y: 119, distance: 23.8
click at [147, 119] on span "Completed [DATE] 1:49 PM EDT" at bounding box center [114, 121] width 113 height 9
click at [258, 120] on div "Completed [DATE] 1:49 PM EDT" at bounding box center [332, 121] width 549 height 12
click at [250, 107] on span "View Profile" at bounding box center [231, 106] width 53 height 14
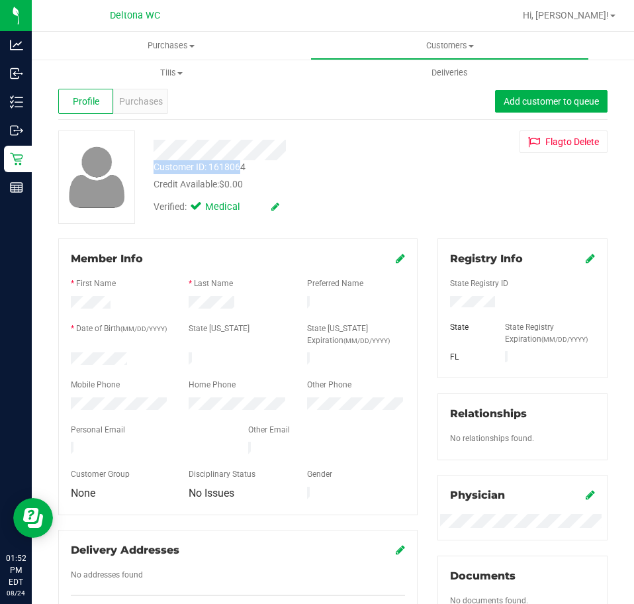
click at [238, 163] on div "Customer ID: 1618064 Credit Available: $0.00 Verified: Medical" at bounding box center [286, 175] width 285 height 90
click at [245, 167] on div "Customer ID: 1618064" at bounding box center [200, 167] width 92 height 14
drag, startPoint x: 245, startPoint y: 167, endPoint x: 191, endPoint y: 169, distance: 53.7
click at [191, 169] on div "Customer ID: 1618064" at bounding box center [200, 167] width 92 height 14
click at [148, 181] on div "Customer ID: 1618064 Credit Available: $0.00" at bounding box center [286, 175] width 285 height 31
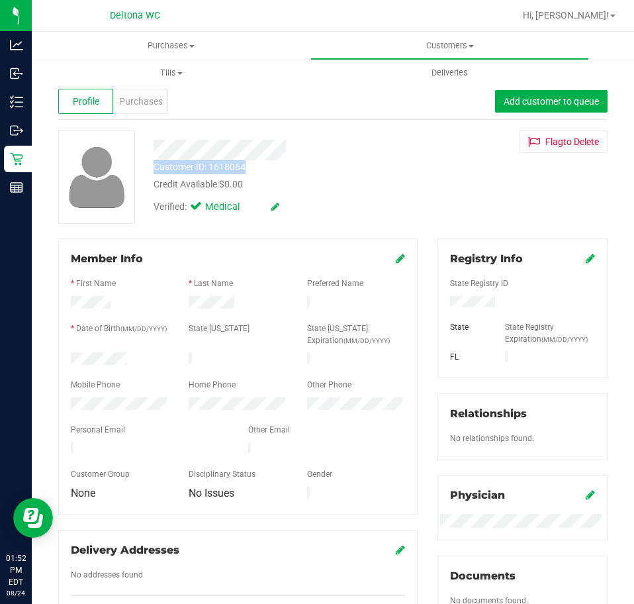
drag, startPoint x: 254, startPoint y: 161, endPoint x: 146, endPoint y: 169, distance: 108.9
click at [146, 169] on div "Customer ID: 1618064 Credit Available: $0.00" at bounding box center [286, 175] width 285 height 31
copy div "Customer ID: 1618064"
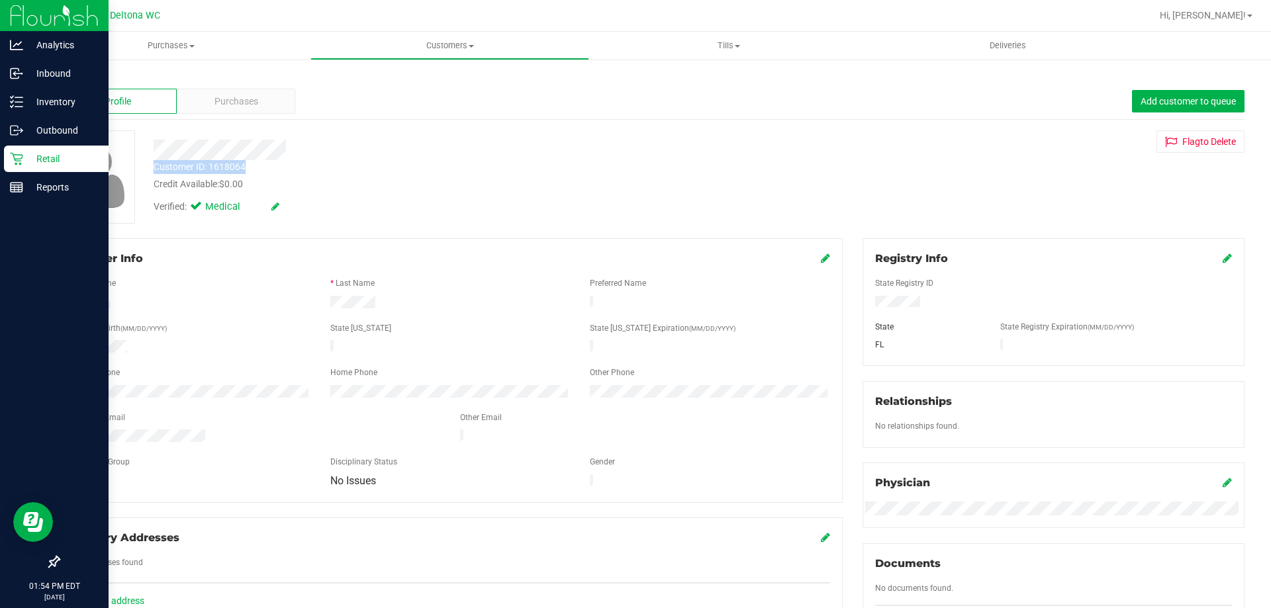
click at [3, 152] on link "Retail" at bounding box center [54, 160] width 109 height 28
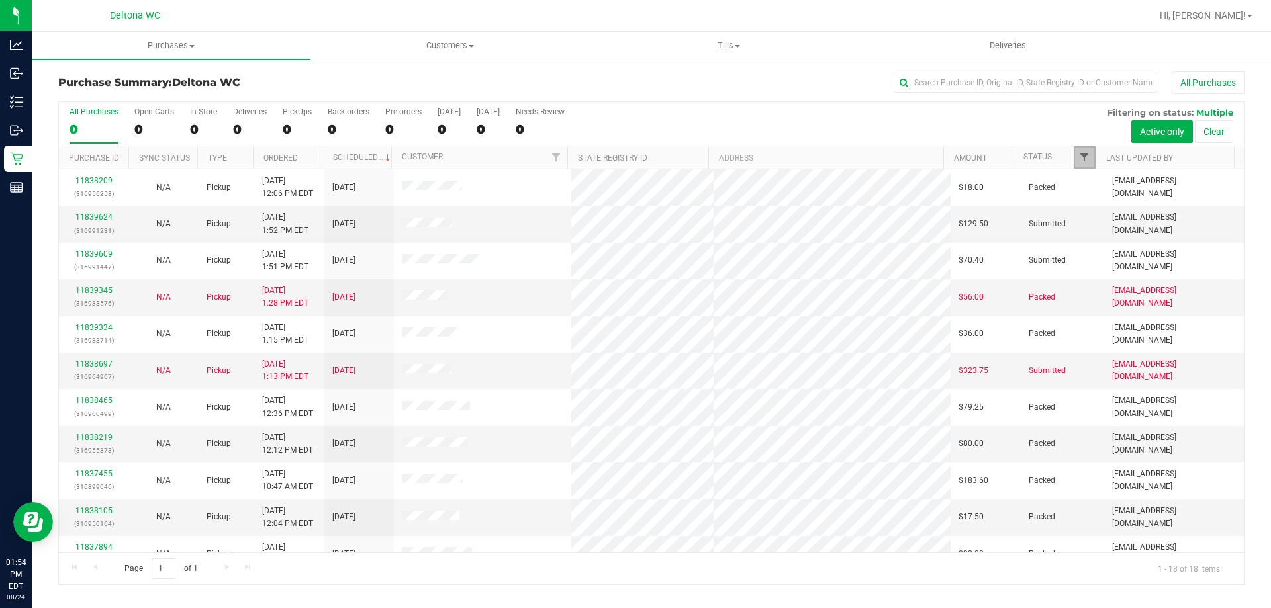
click at [1086, 156] on span "Filter" at bounding box center [1084, 157] width 11 height 11
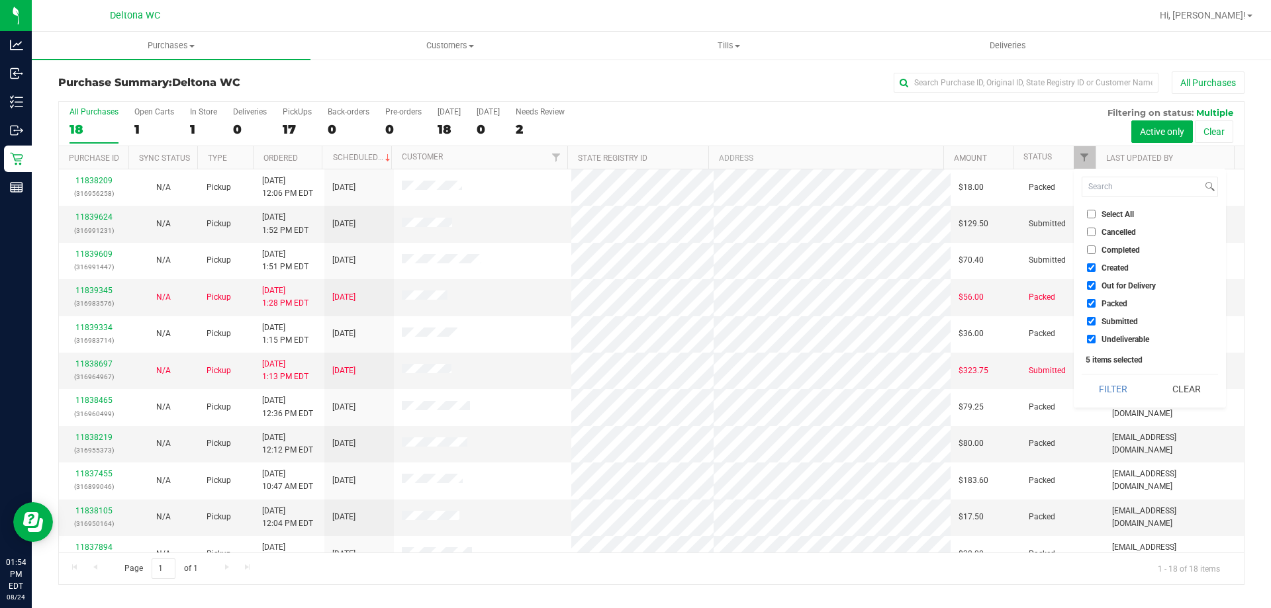
click at [1122, 214] on span "Select All" at bounding box center [1118, 215] width 32 height 8
click at [1096, 214] on input "Select All" at bounding box center [1091, 214] width 9 height 9
checkbox input "true"
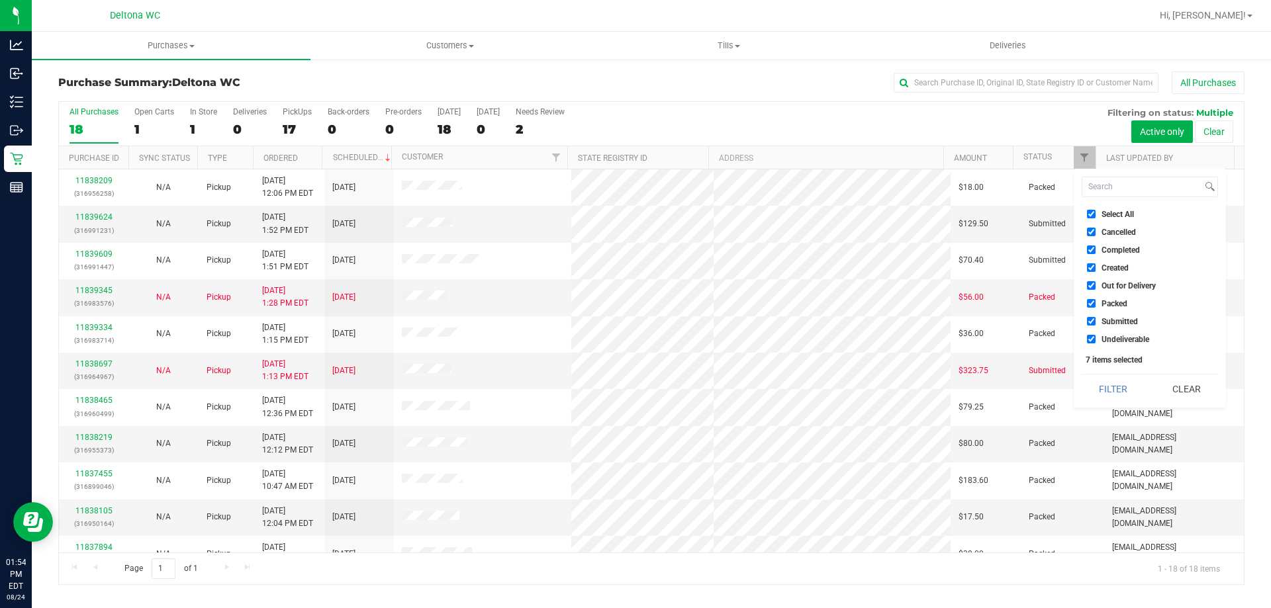
click at [1122, 214] on span "Select All" at bounding box center [1118, 215] width 32 height 8
click at [1096, 214] on input "Select All" at bounding box center [1091, 214] width 9 height 9
checkbox input "false"
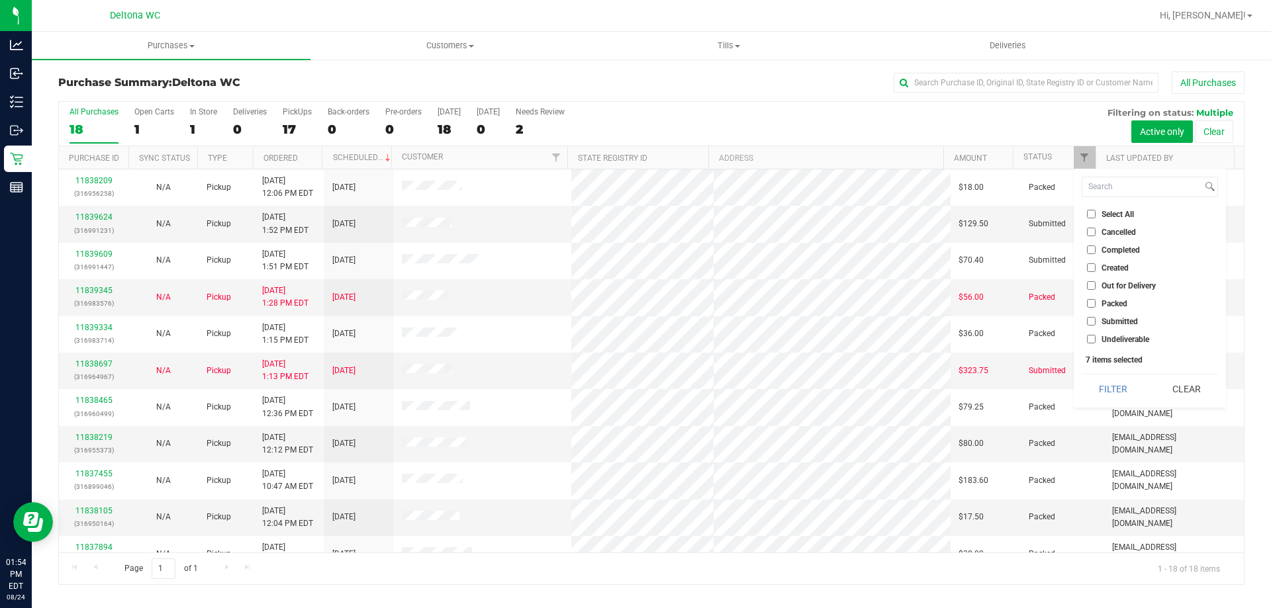
checkbox input "false"
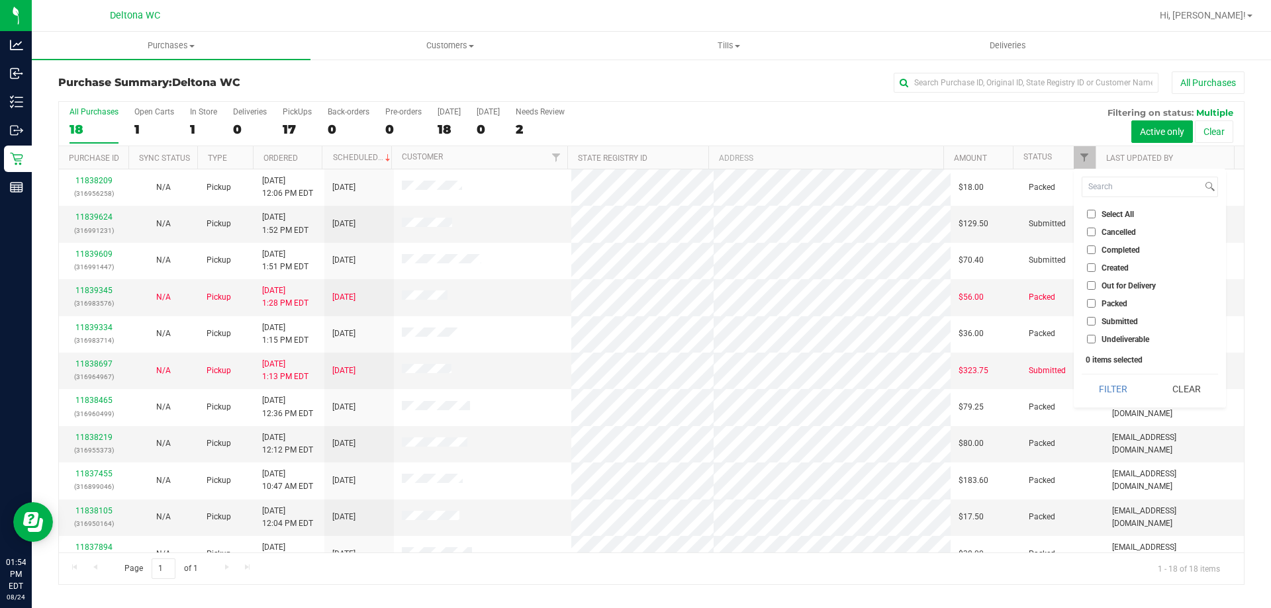
click at [1118, 322] on span "Submitted" at bounding box center [1120, 322] width 36 height 8
click at [1096, 322] on input "Submitted" at bounding box center [1091, 321] width 9 height 9
checkbox input "true"
click at [1110, 373] on div "Select All Cancelled Completed Created Out for Delivery Packed Submitted Undeli…" at bounding box center [1150, 288] width 152 height 239
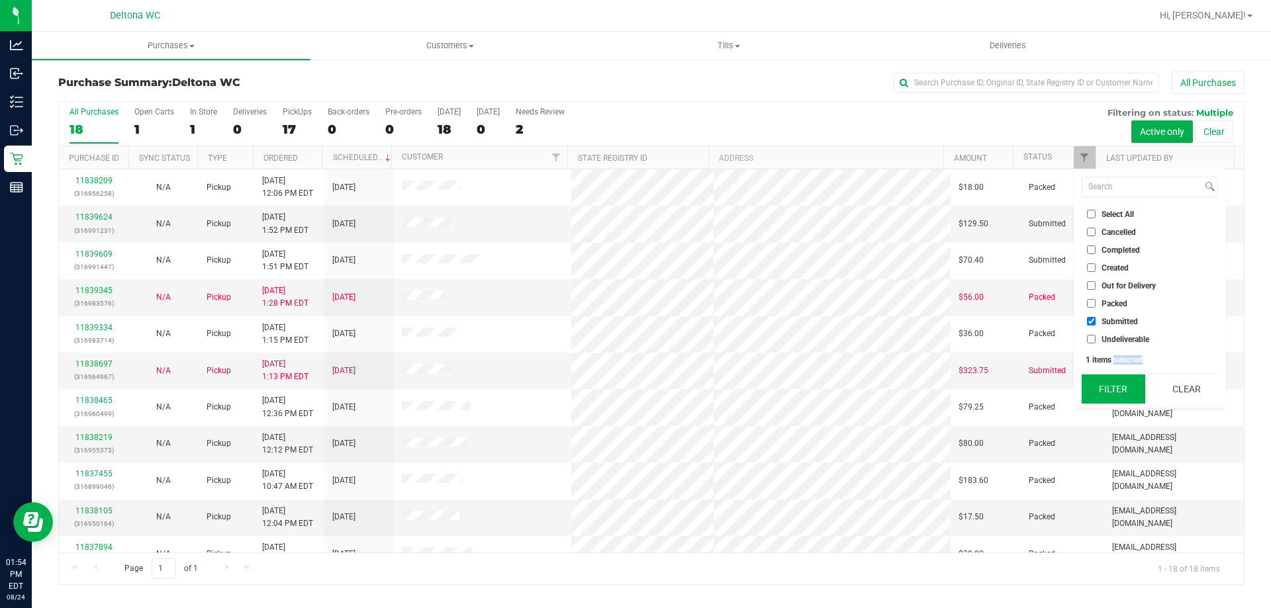
click at [1108, 379] on button "Filter" at bounding box center [1114, 389] width 64 height 29
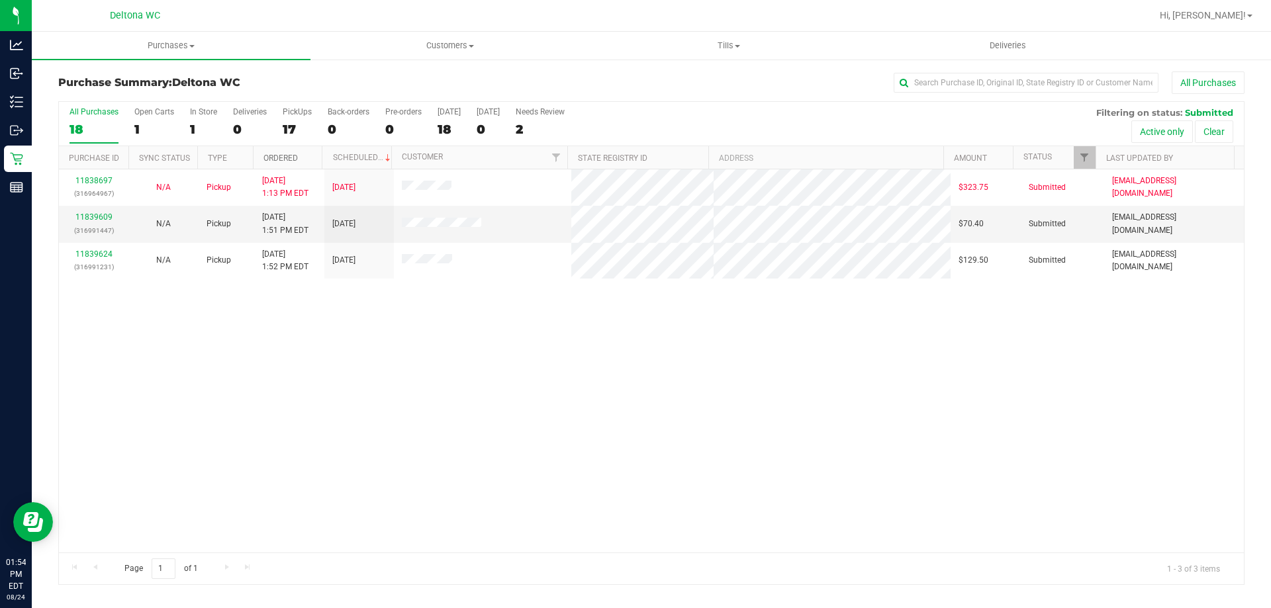
click at [283, 161] on link "Ordered" at bounding box center [280, 158] width 34 height 9
click at [104, 222] on div "11839609 (316991447)" at bounding box center [94, 223] width 54 height 25
click at [103, 220] on link "11839609" at bounding box center [93, 217] width 37 height 9
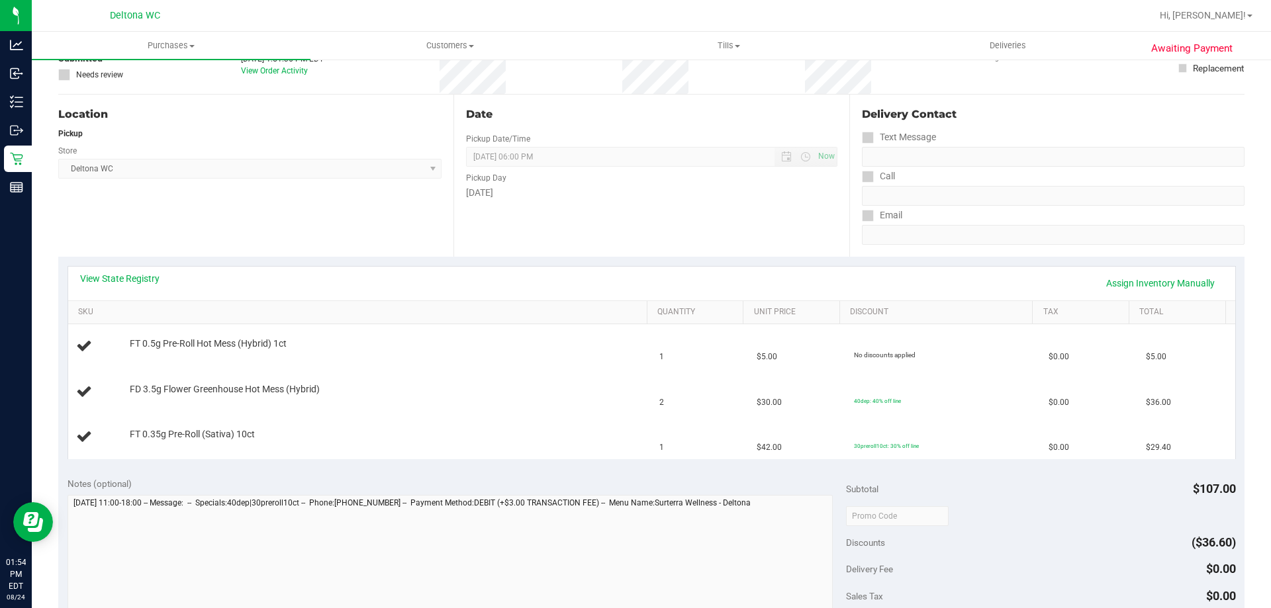
scroll to position [199, 0]
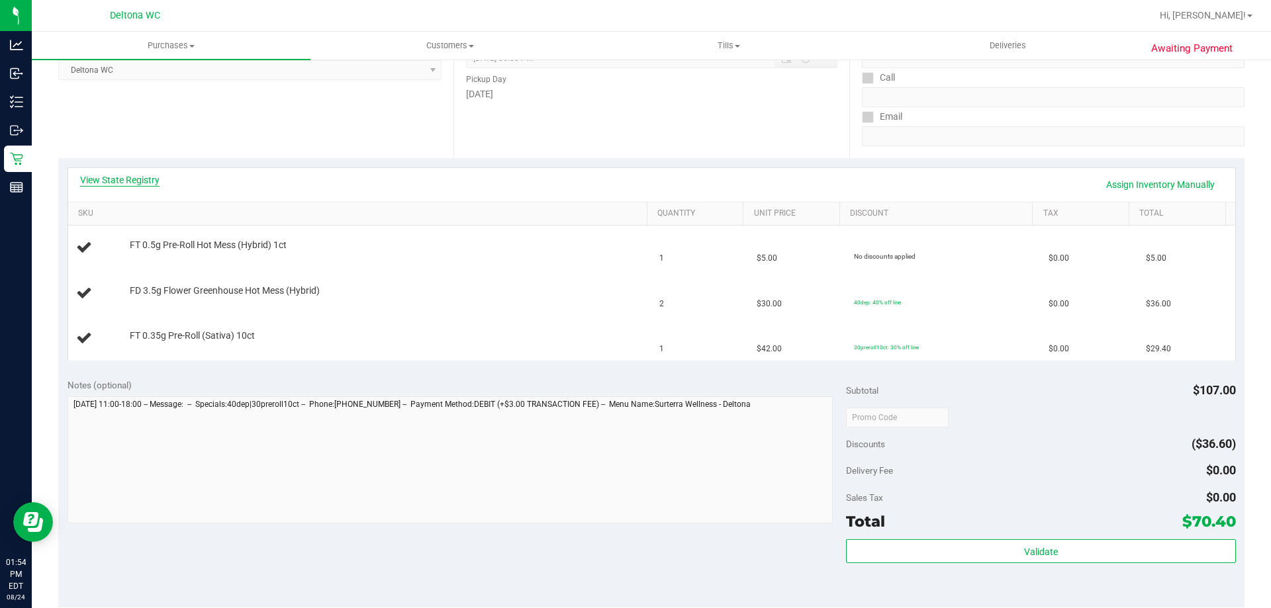
click at [144, 179] on link "View State Registry" at bounding box center [119, 179] width 79 height 13
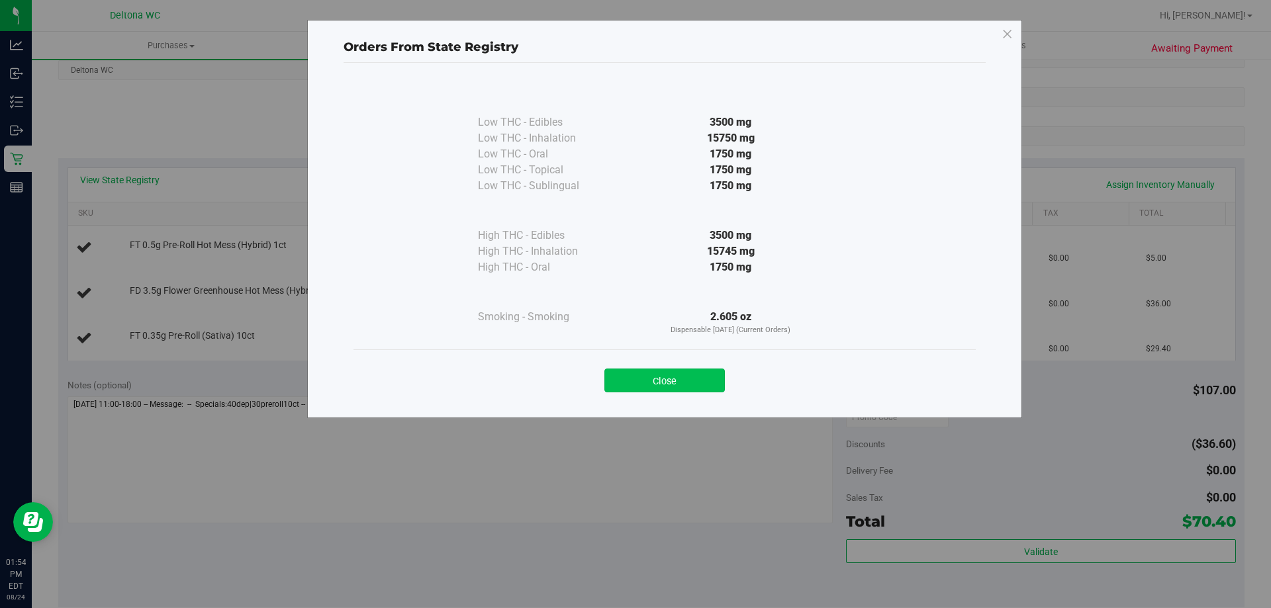
click at [690, 391] on button "Close" at bounding box center [664, 381] width 120 height 24
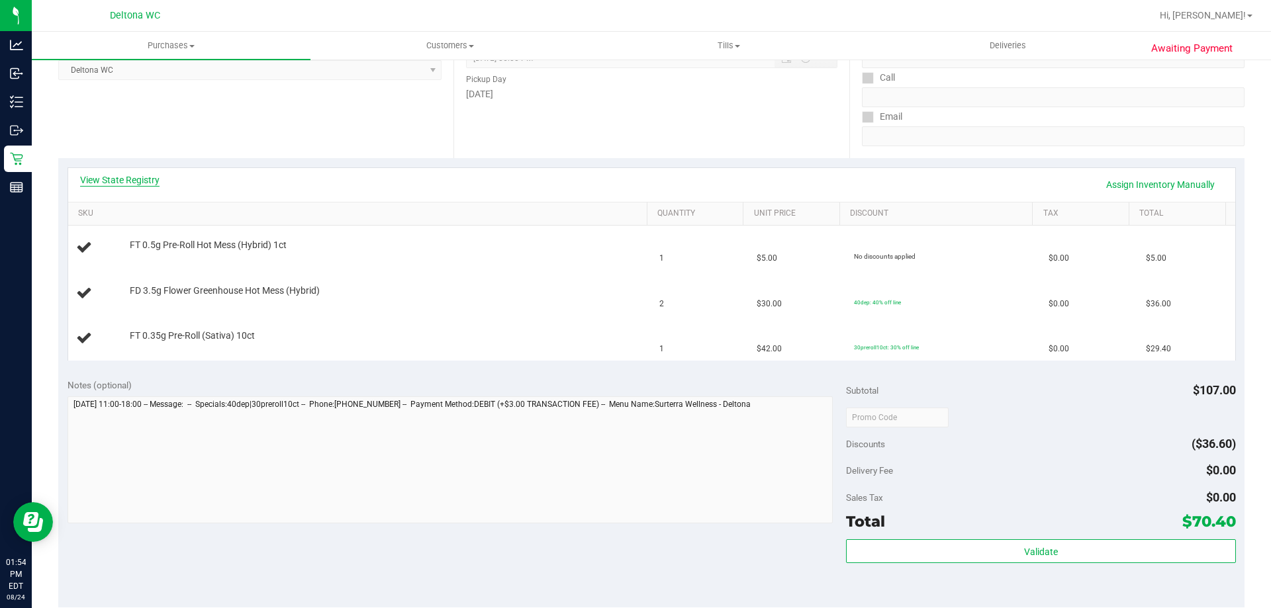
click at [126, 181] on link "View State Registry" at bounding box center [119, 179] width 79 height 13
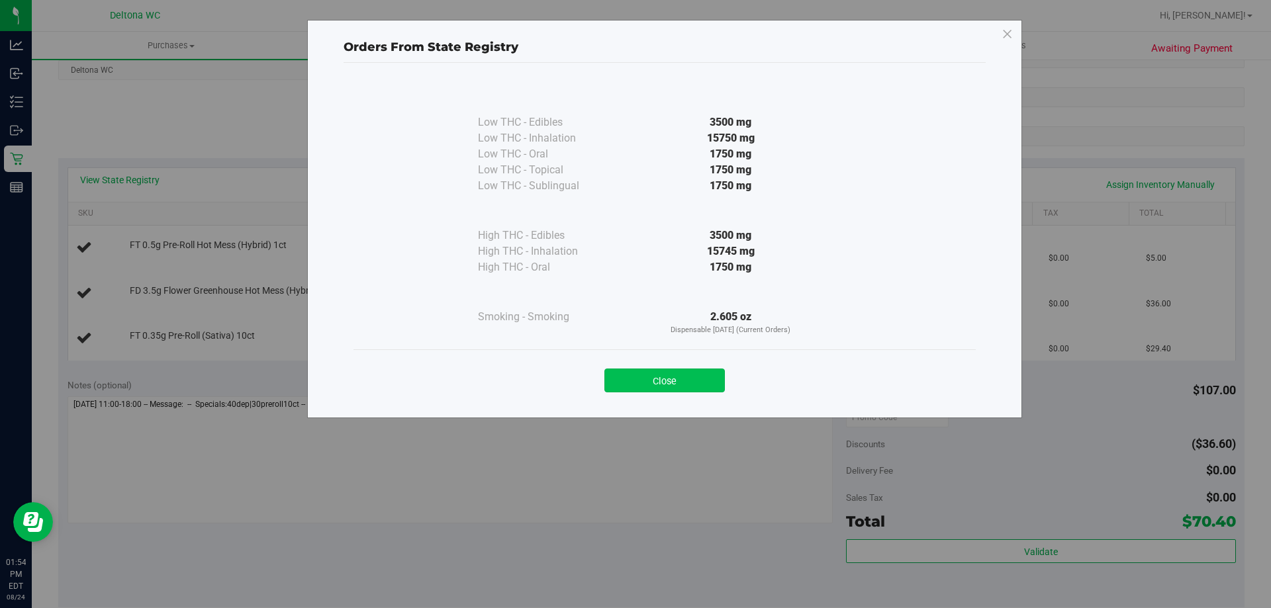
click at [619, 375] on button "Close" at bounding box center [664, 381] width 120 height 24
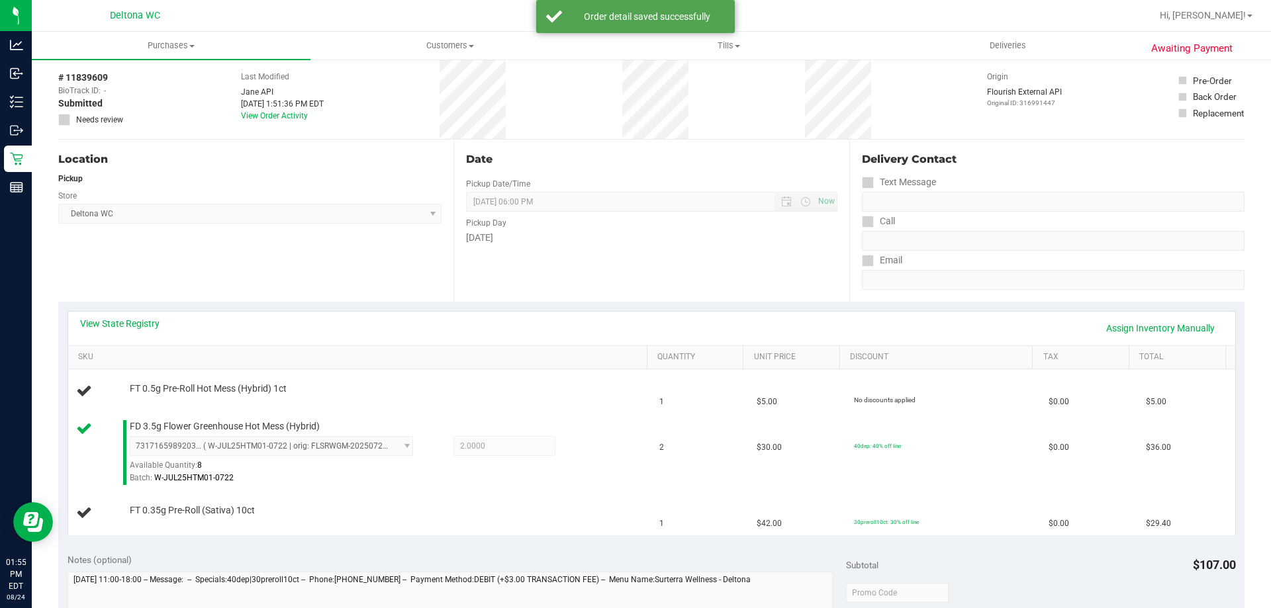
scroll to position [0, 0]
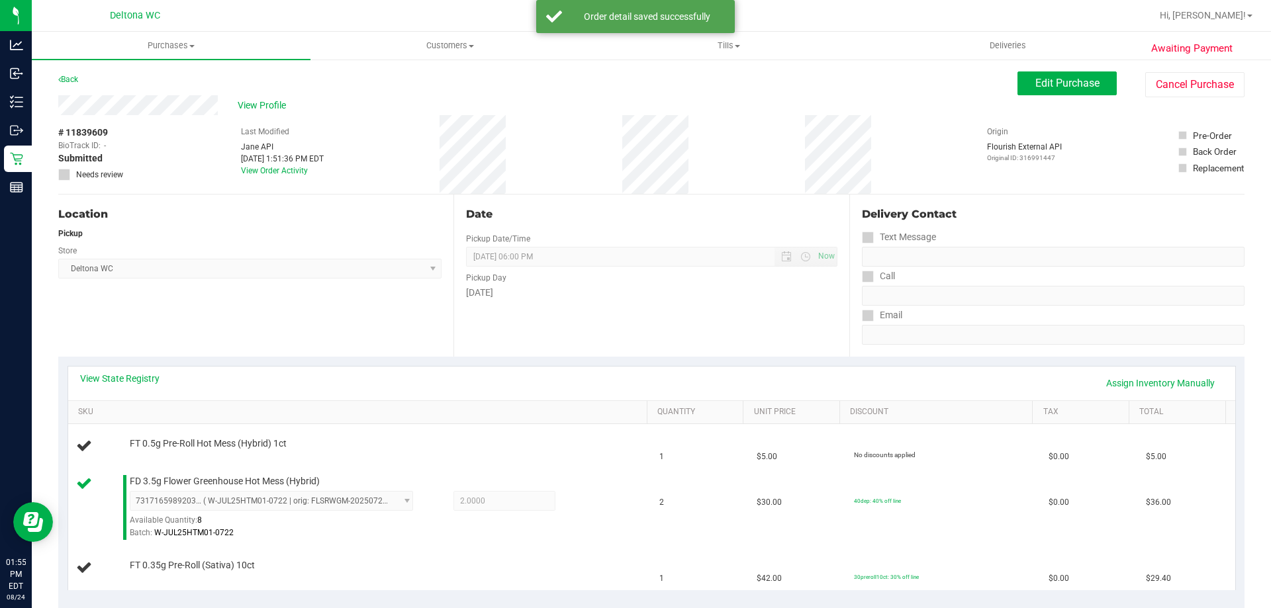
click at [428, 191] on div "# 11839609 BioTrack ID: - Submitted Needs review Last Modified [PERSON_NAME] AP…" at bounding box center [651, 154] width 1186 height 79
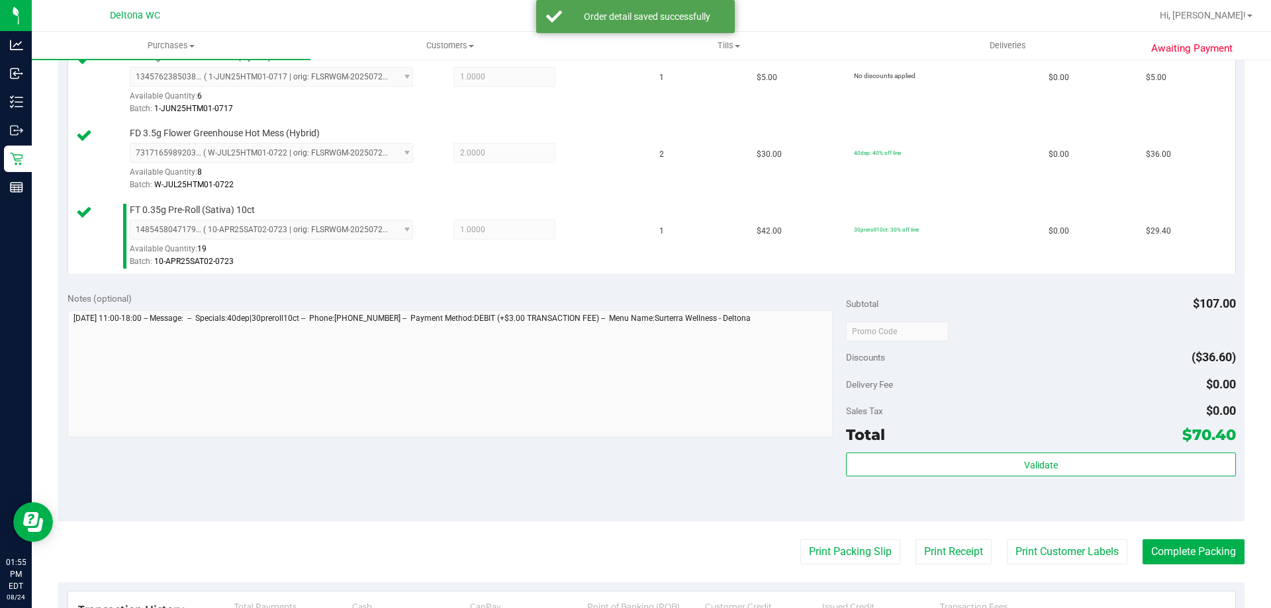
scroll to position [530, 0]
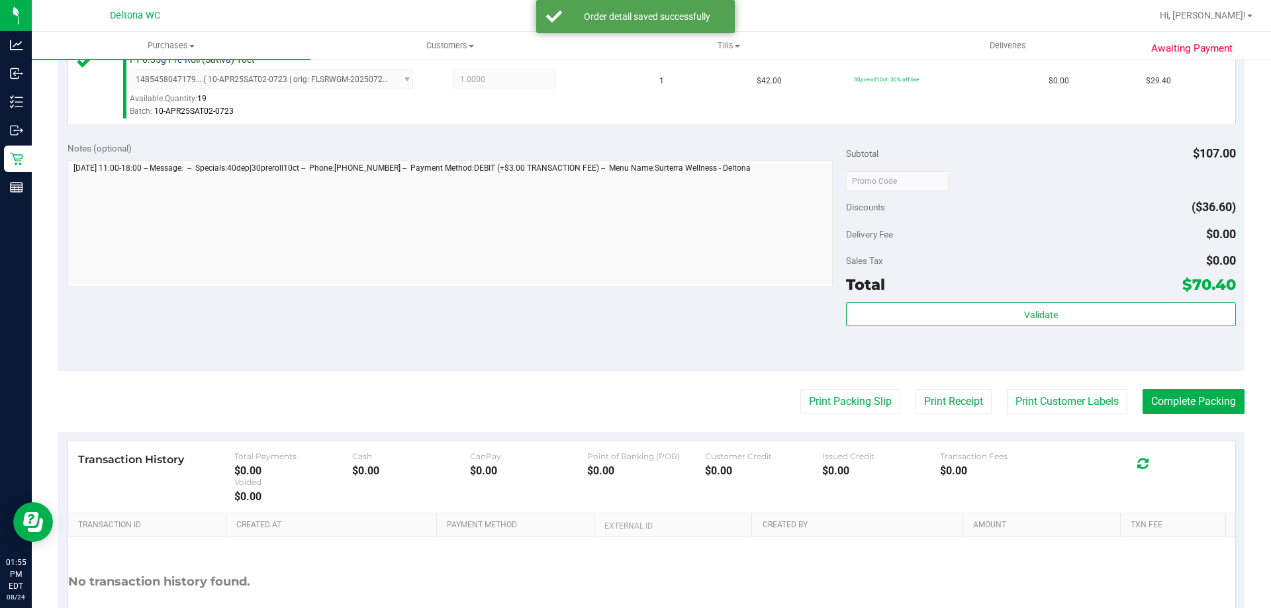
click at [1014, 295] on div "Total $70.40" at bounding box center [1040, 285] width 389 height 24
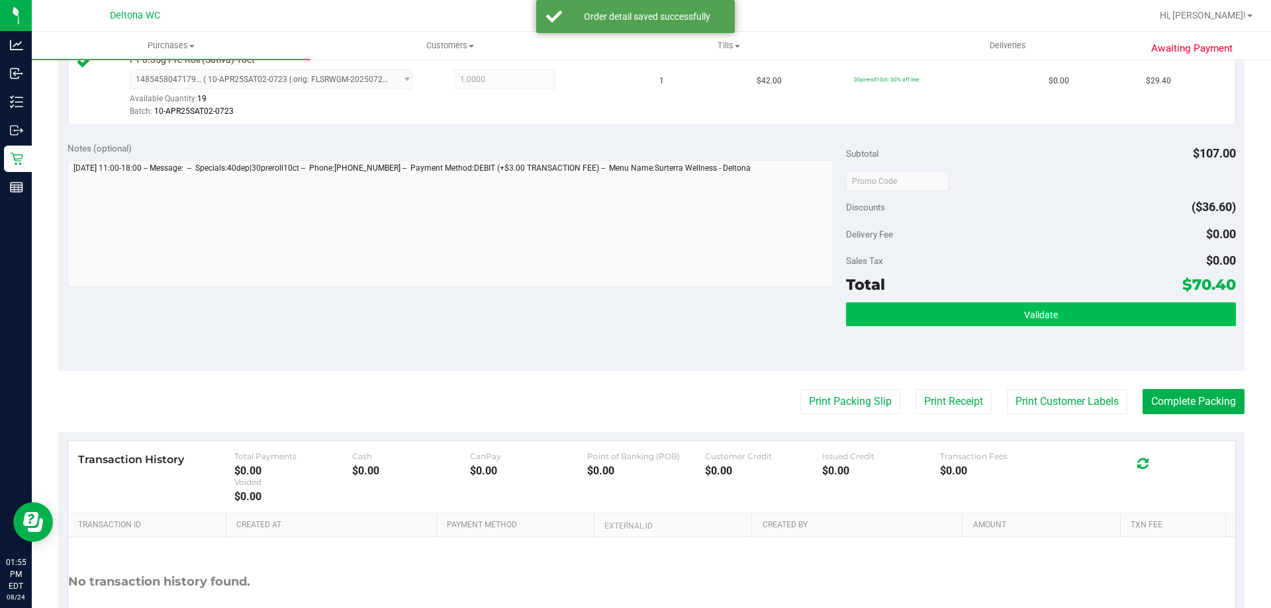
drag, startPoint x: 1014, startPoint y: 301, endPoint x: 1009, endPoint y: 309, distance: 9.2
click at [1012, 304] on div "Subtotal $107.00 Discounts ($36.60) Delivery Fee $0.00 Sales Tax $0.00 Total $7…" at bounding box center [1040, 252] width 389 height 220
click at [1008, 310] on button "Validate" at bounding box center [1040, 315] width 389 height 24
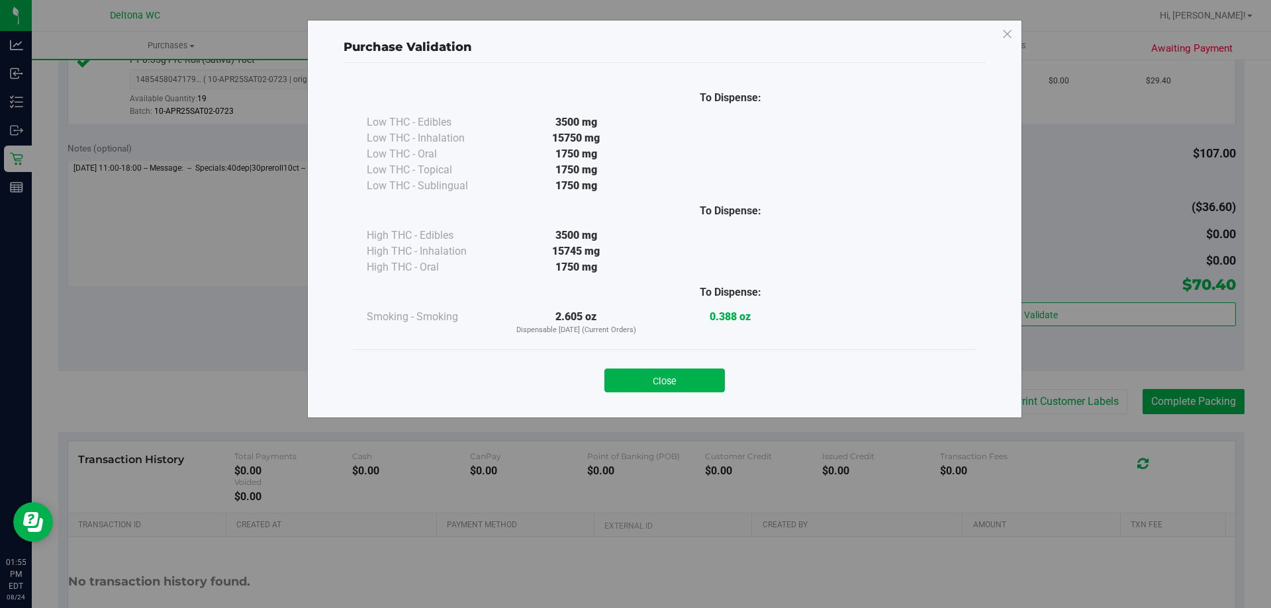
click at [672, 372] on button "Close" at bounding box center [664, 381] width 120 height 24
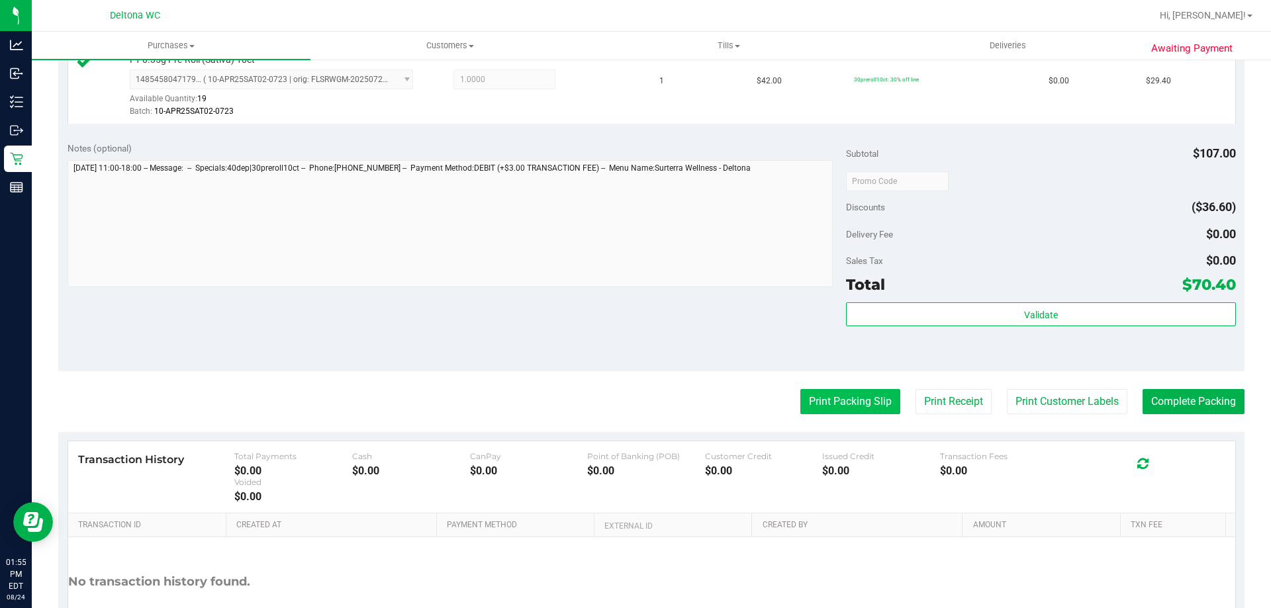
click at [851, 394] on button "Print Packing Slip" at bounding box center [850, 401] width 100 height 25
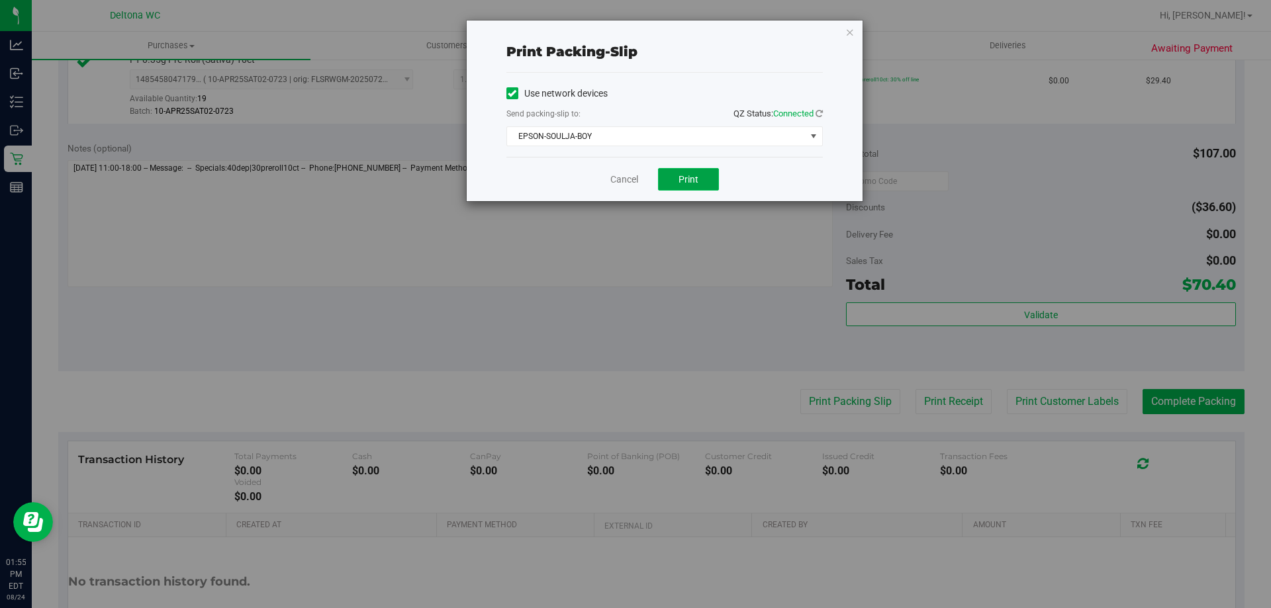
click at [684, 175] on span "Print" at bounding box center [689, 179] width 20 height 11
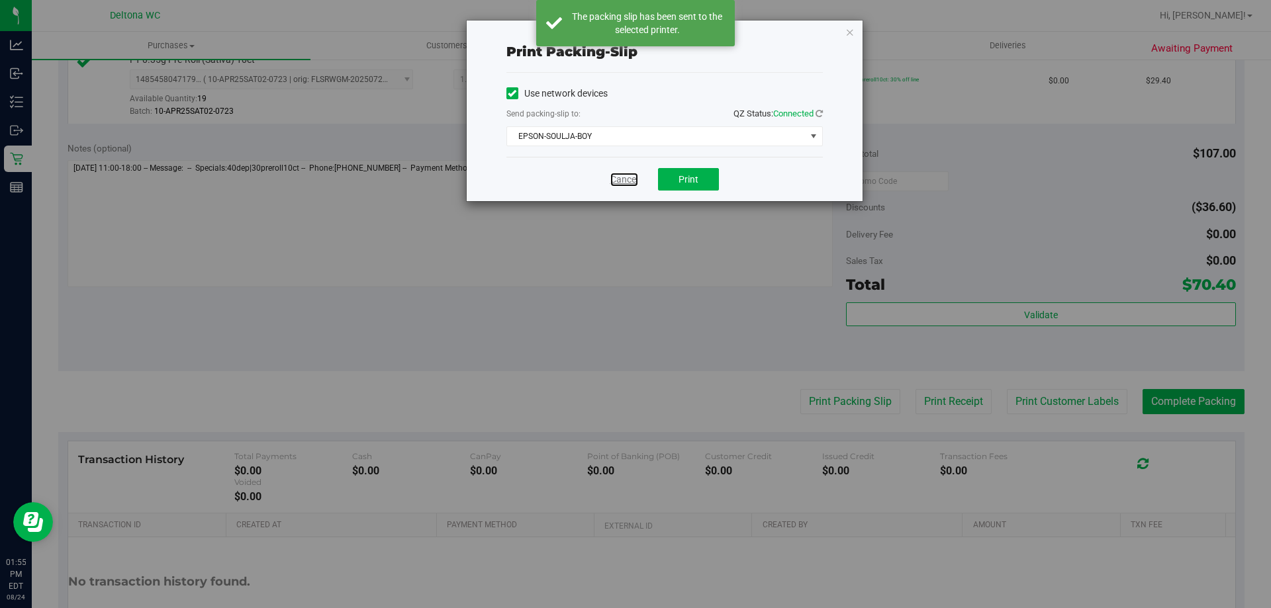
click at [619, 183] on link "Cancel" at bounding box center [624, 180] width 28 height 14
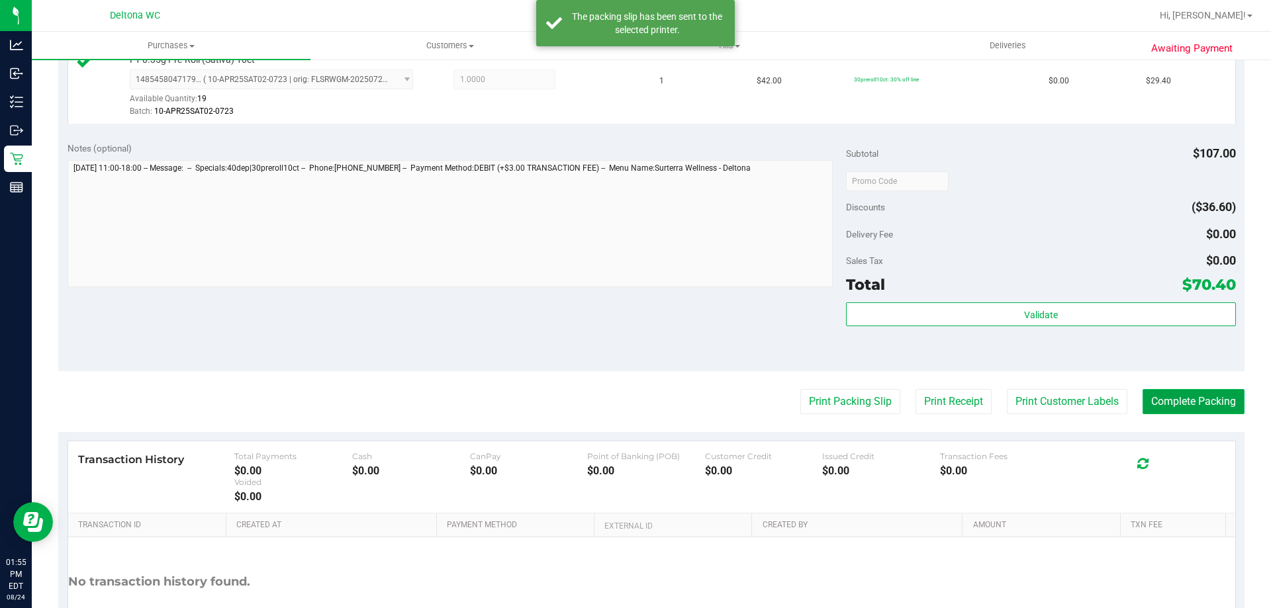
click at [1206, 397] on button "Complete Packing" at bounding box center [1194, 401] width 102 height 25
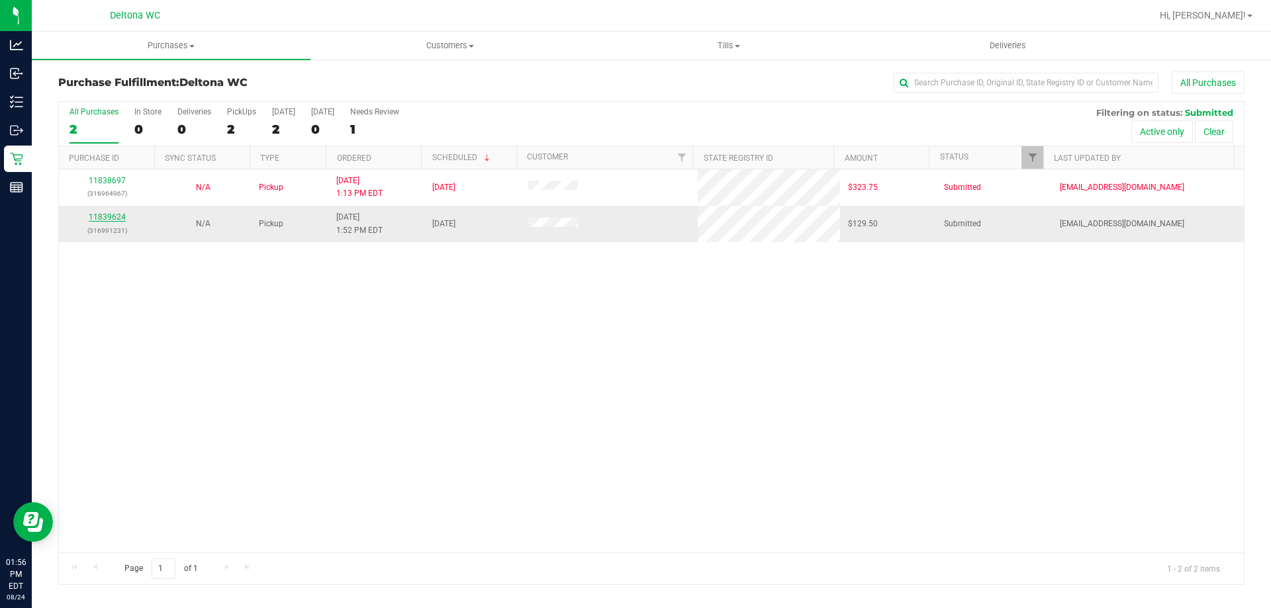
click at [98, 220] on link "11839624" at bounding box center [107, 217] width 37 height 9
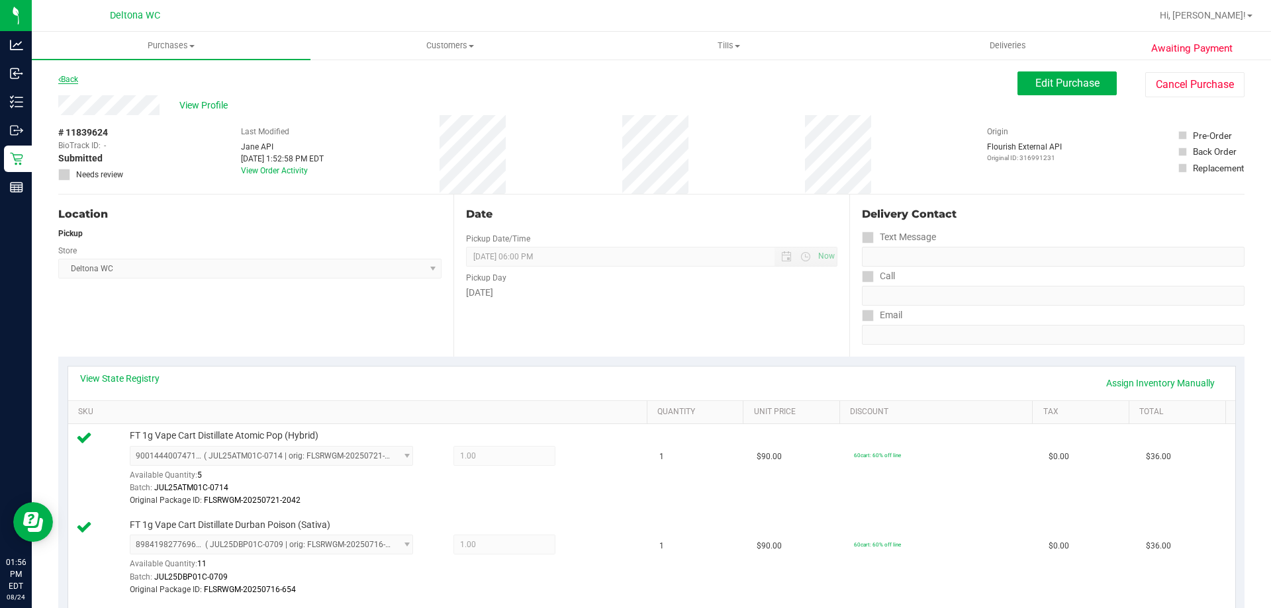
click at [68, 78] on link "Back" at bounding box center [68, 79] width 20 height 9
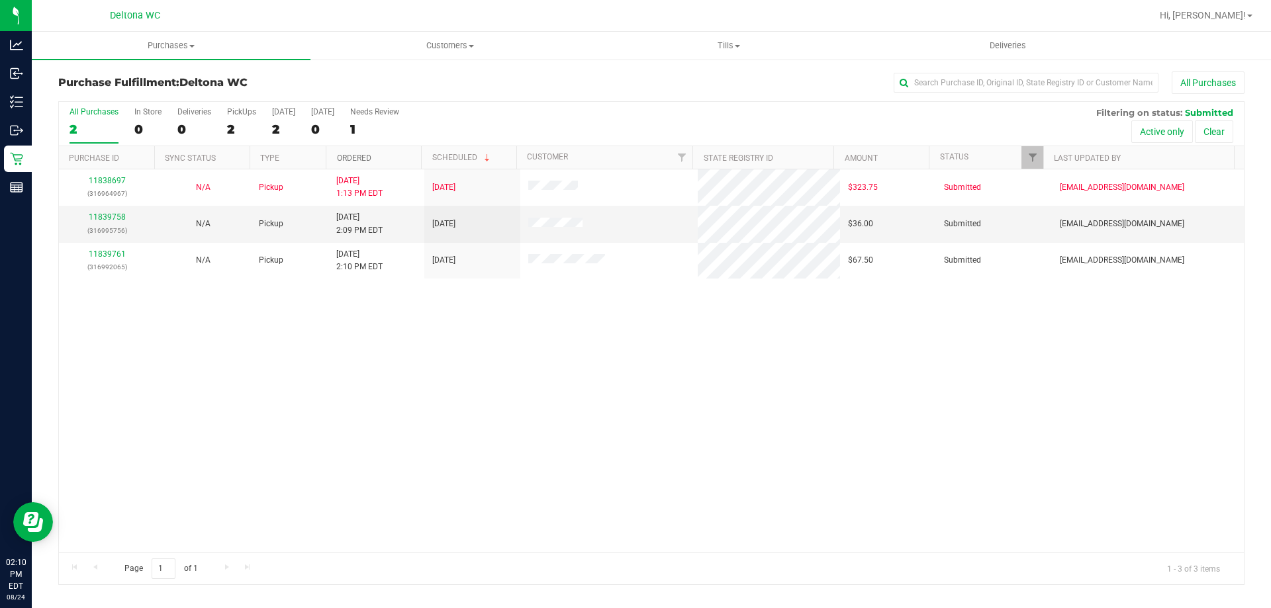
click at [350, 162] on link "Ordered" at bounding box center [354, 158] width 34 height 9
click at [99, 215] on link "11839758" at bounding box center [107, 217] width 37 height 9
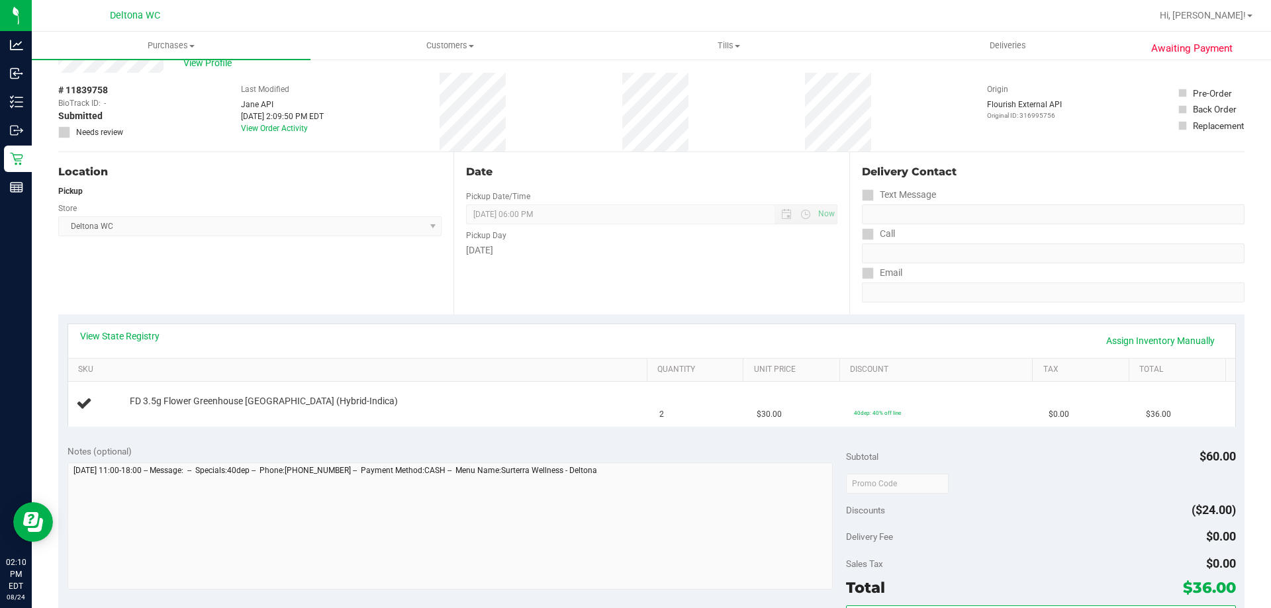
scroll to position [66, 0]
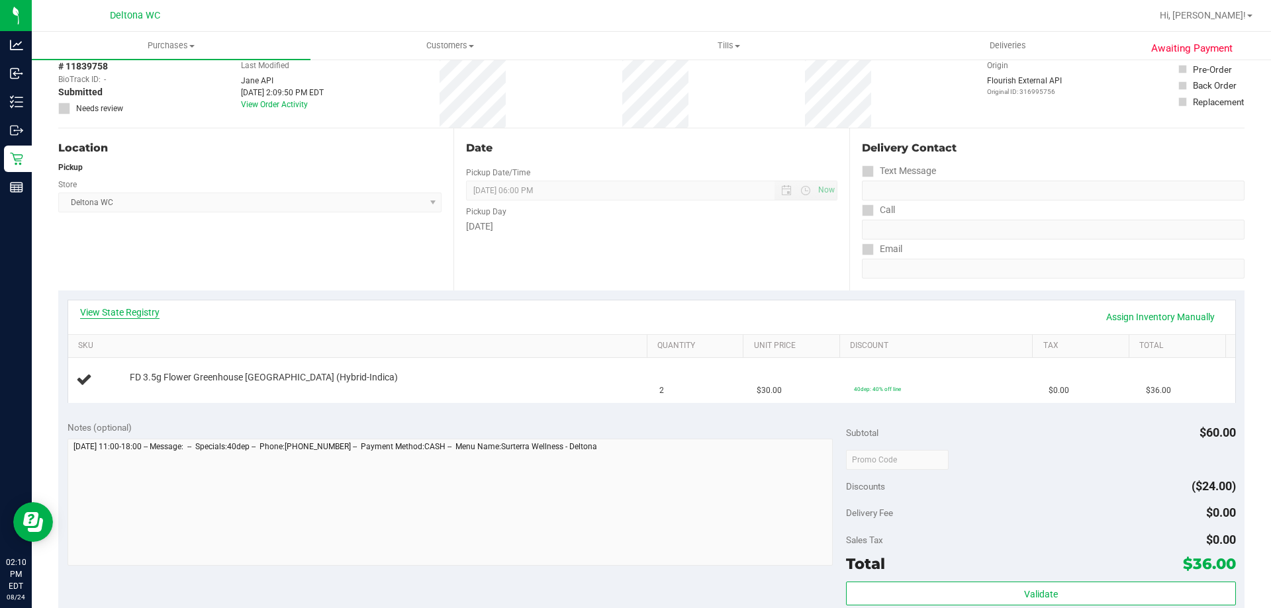
click at [138, 314] on link "View State Registry" at bounding box center [119, 312] width 79 height 13
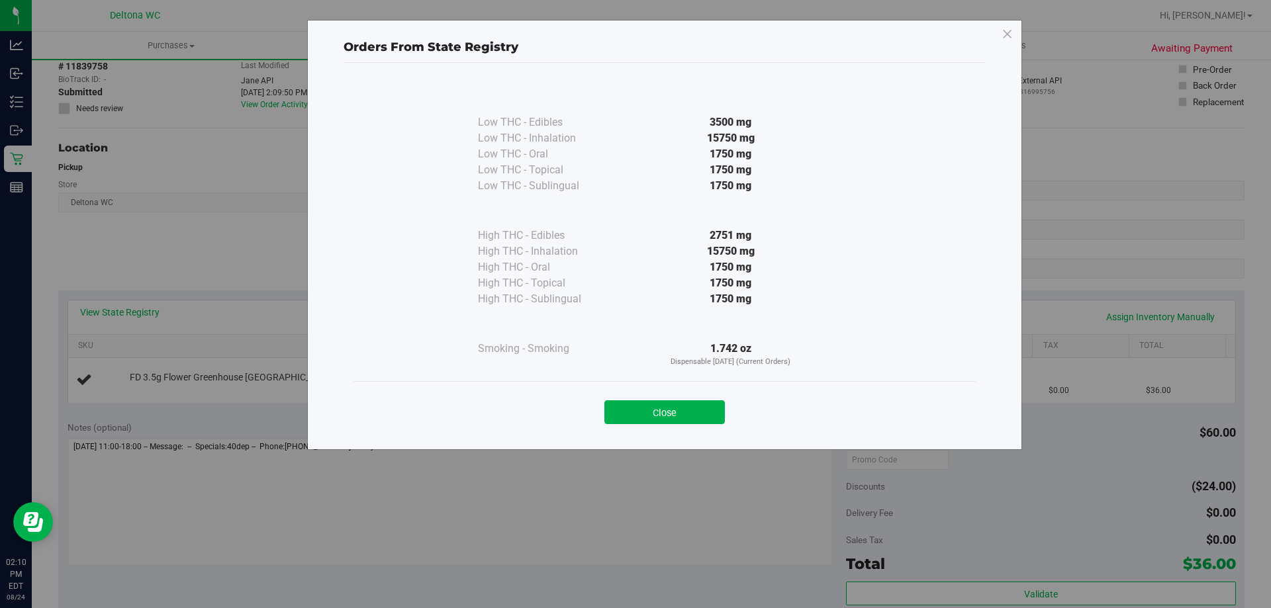
drag, startPoint x: 638, startPoint y: 426, endPoint x: 651, endPoint y: 394, distance: 35.0
click at [639, 421] on div "Close" at bounding box center [665, 408] width 622 height 54
click at [651, 394] on div "Close" at bounding box center [664, 408] width 602 height 33
drag, startPoint x: 643, startPoint y: 411, endPoint x: 598, endPoint y: 408, distance: 44.4
click at [642, 411] on button "Close" at bounding box center [664, 413] width 120 height 24
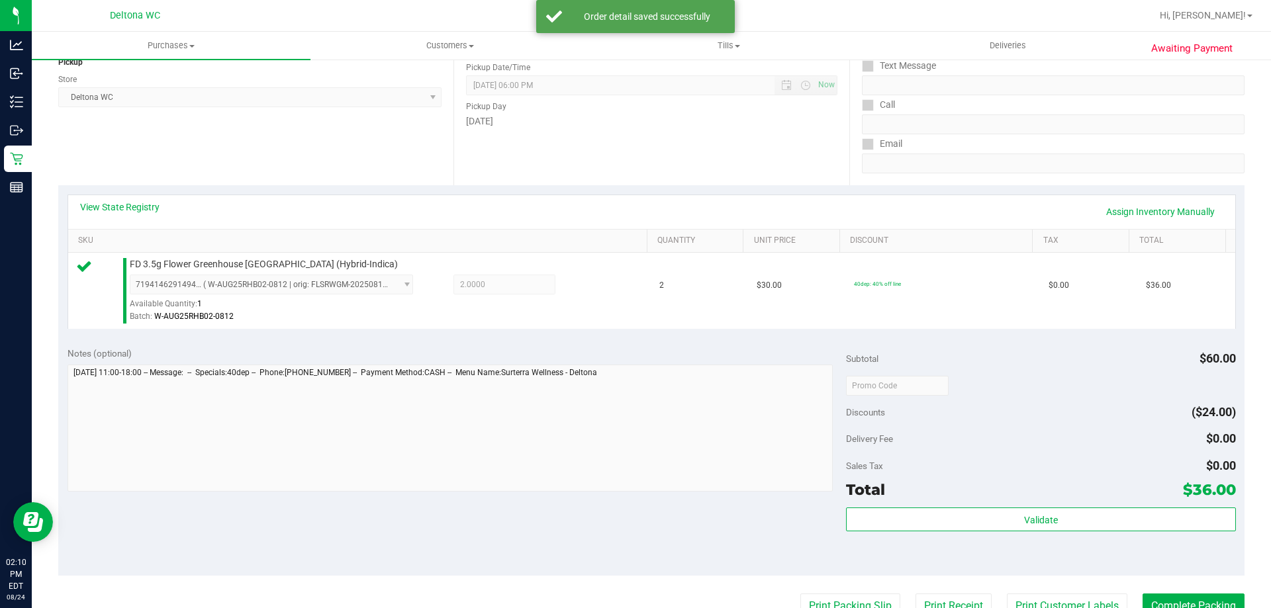
scroll to position [474, 0]
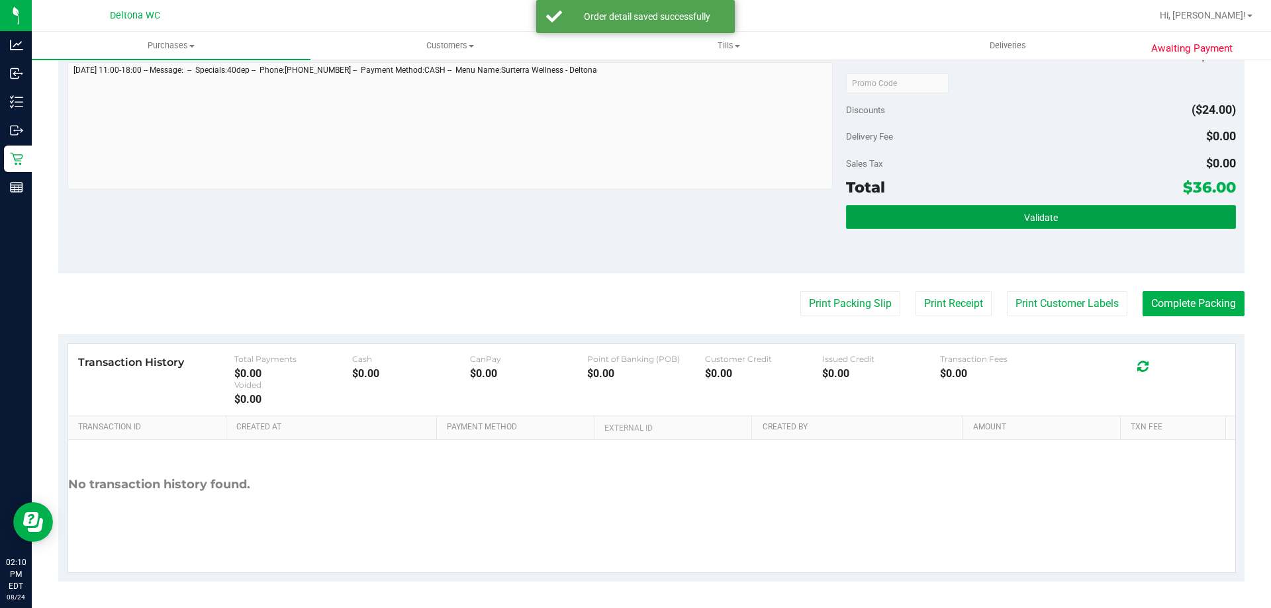
click at [1027, 211] on button "Validate" at bounding box center [1040, 217] width 389 height 24
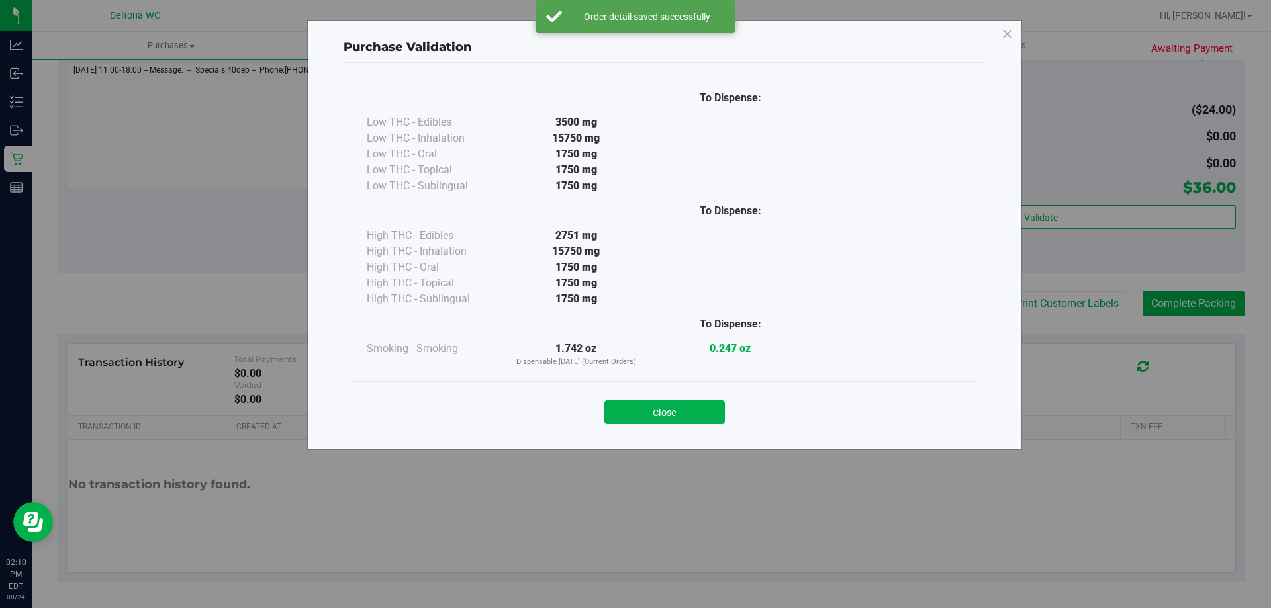
drag, startPoint x: 718, startPoint y: 397, endPoint x: 710, endPoint y: 405, distance: 11.2
click at [714, 401] on div "Close" at bounding box center [664, 408] width 602 height 33
click at [709, 406] on button "Close" at bounding box center [664, 413] width 120 height 24
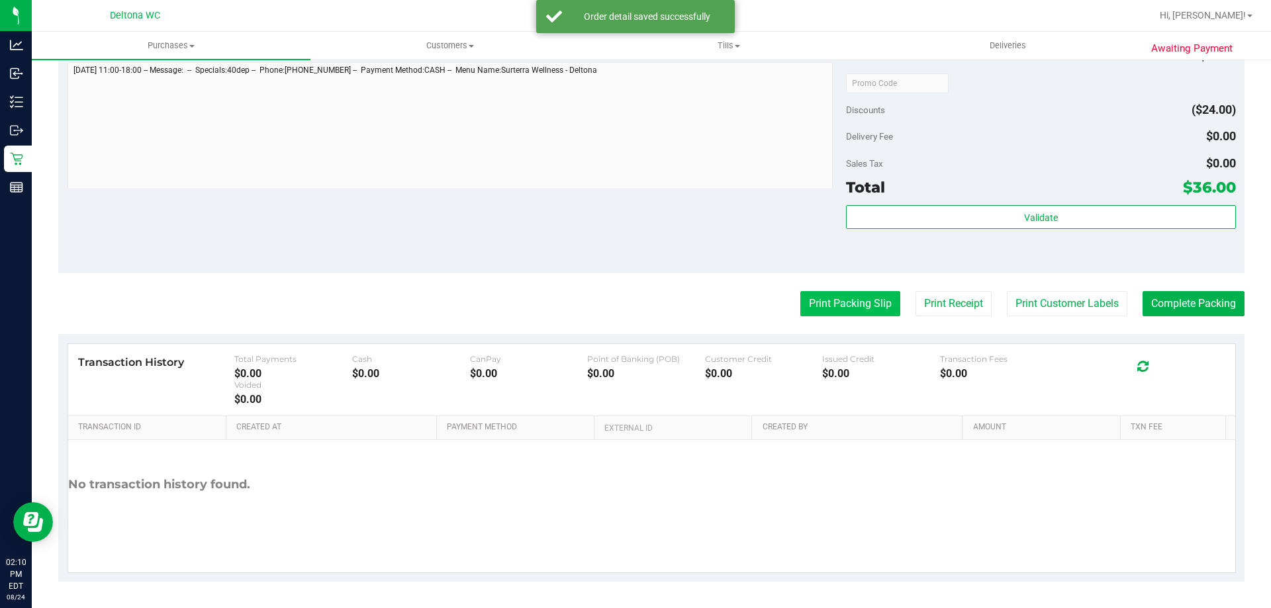
click at [816, 302] on button "Print Packing Slip" at bounding box center [850, 303] width 100 height 25
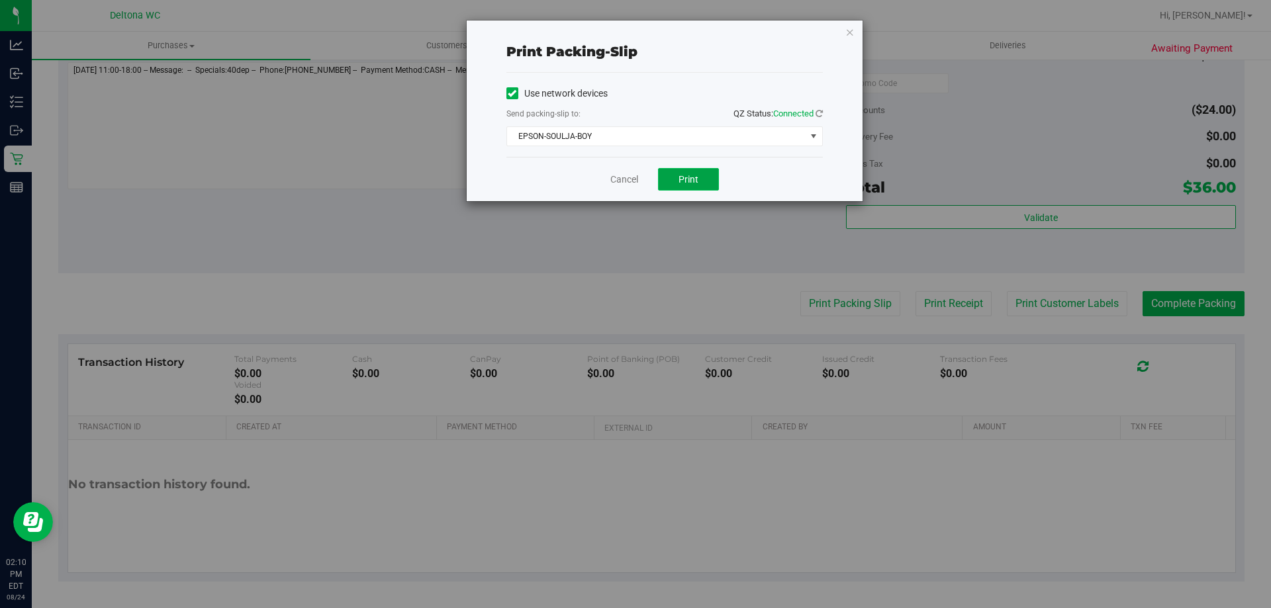
click at [684, 179] on span "Print" at bounding box center [689, 179] width 20 height 11
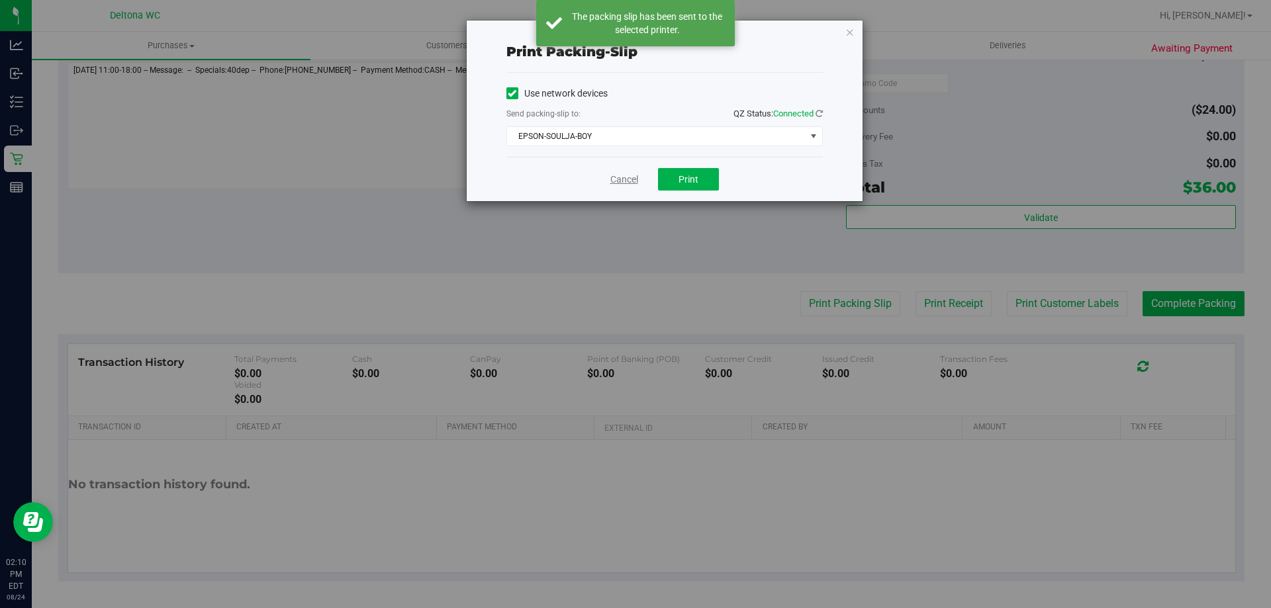
click at [632, 185] on link "Cancel" at bounding box center [624, 180] width 28 height 14
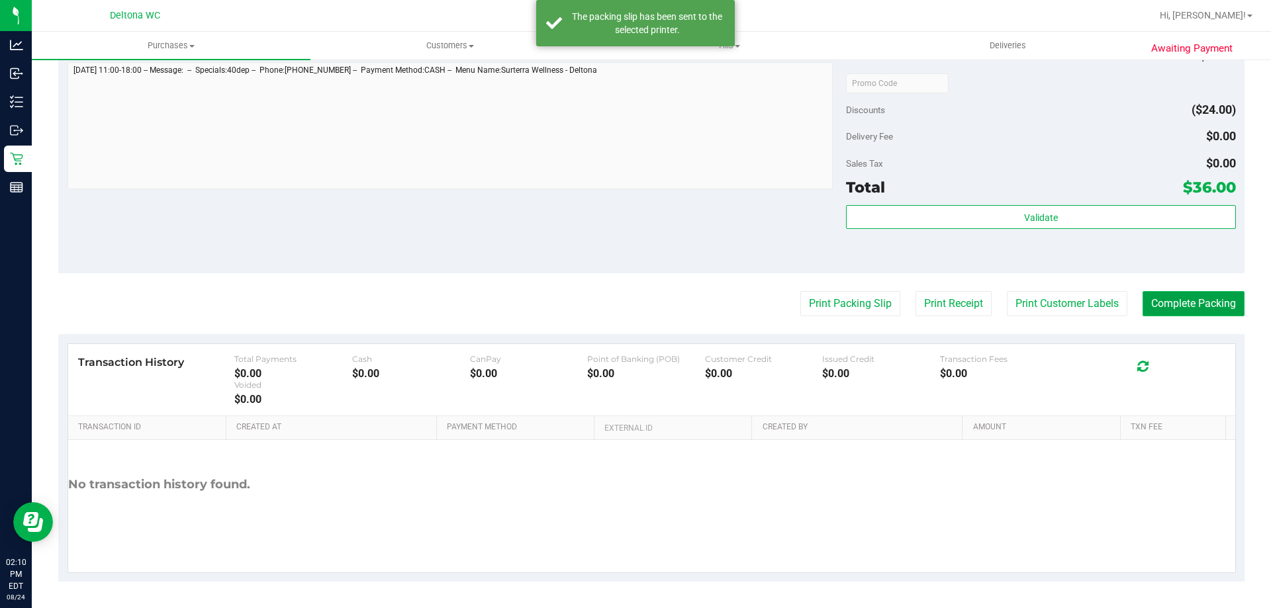
click at [1169, 297] on button "Complete Packing" at bounding box center [1194, 303] width 102 height 25
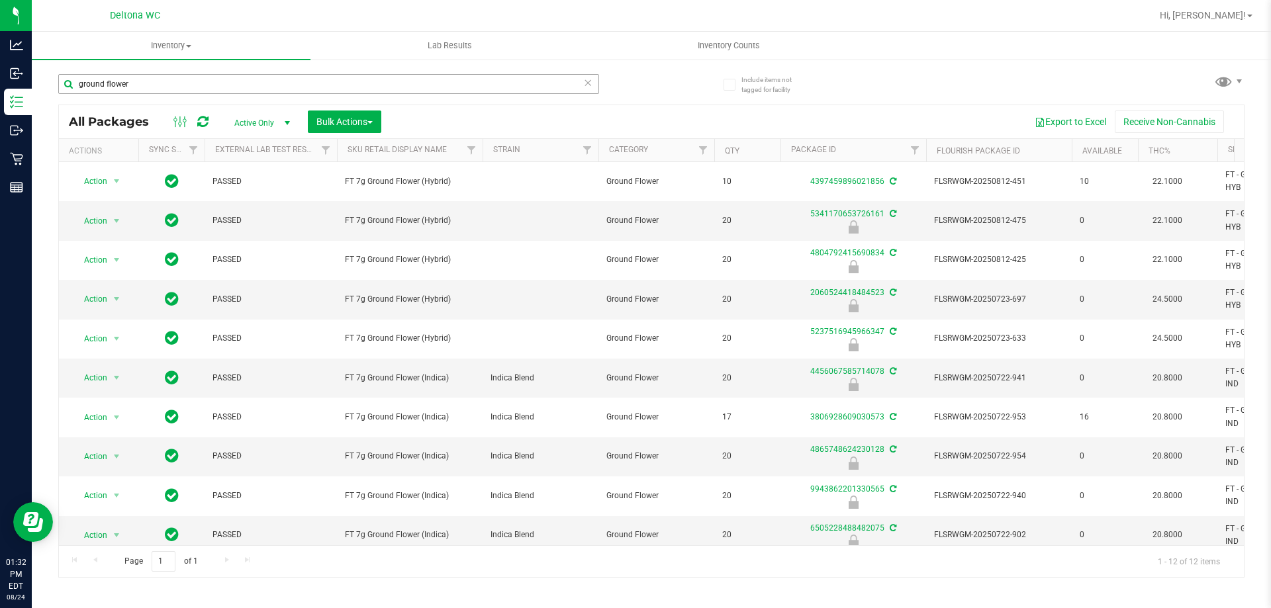
scroll to position [98, 0]
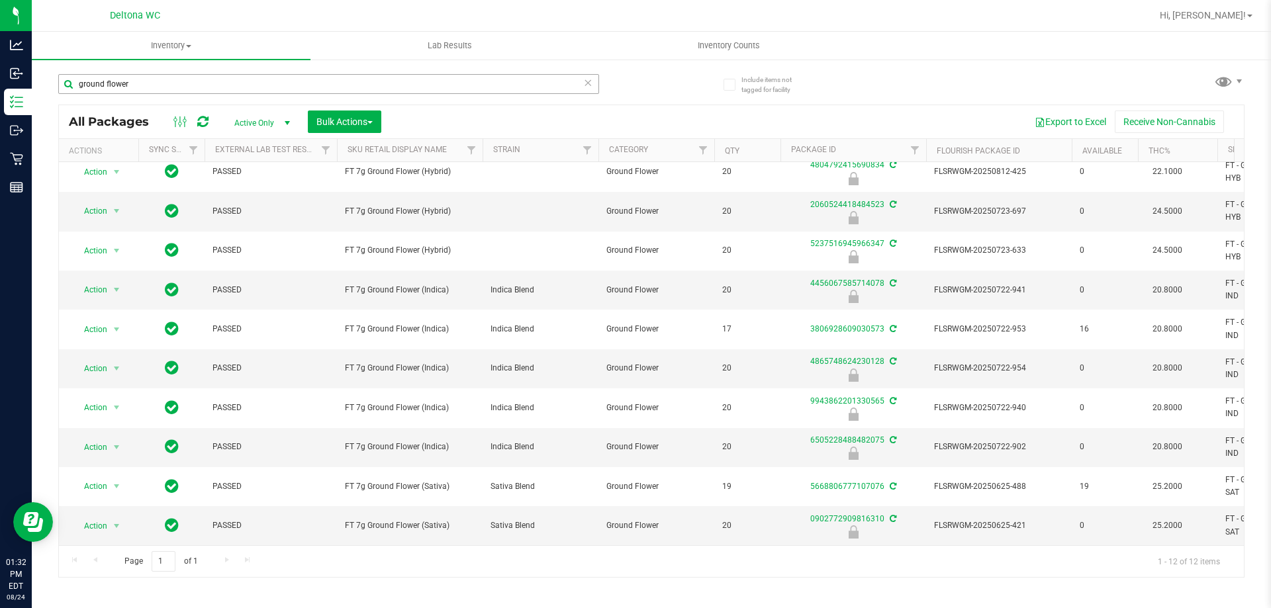
click at [260, 91] on input "ground flower" at bounding box center [328, 84] width 541 height 20
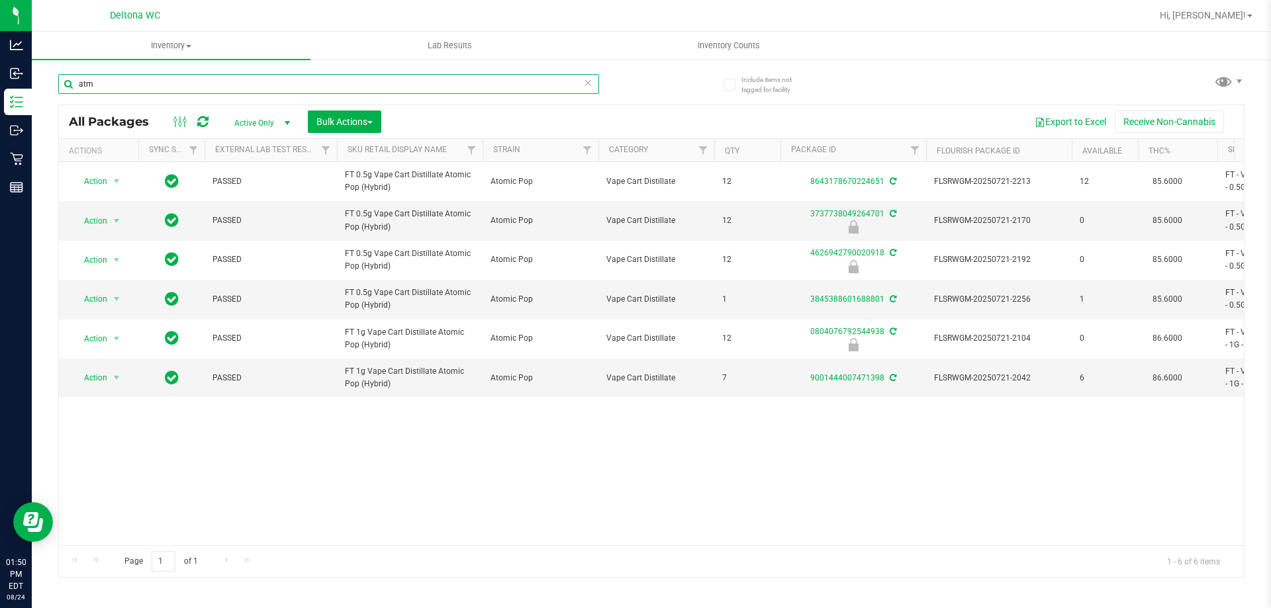
click at [130, 89] on input "atm" at bounding box center [328, 84] width 541 height 20
click at [132, 87] on input "atm" at bounding box center [328, 84] width 541 height 20
type input "jcw"
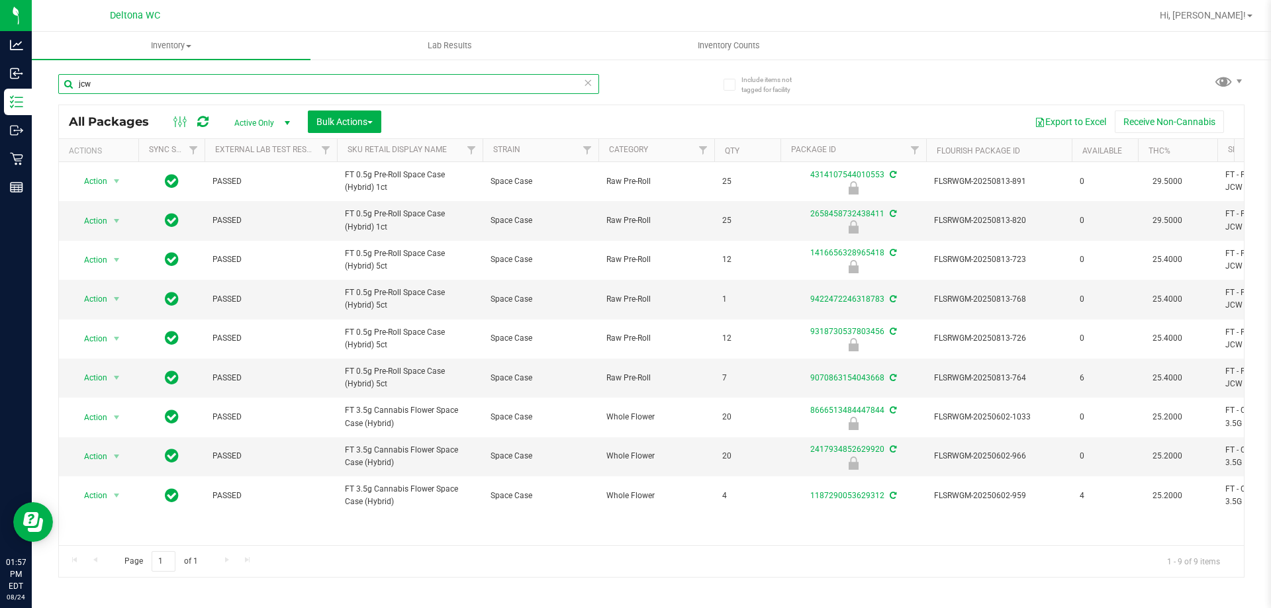
click at [201, 90] on input "jcw" at bounding box center [328, 84] width 541 height 20
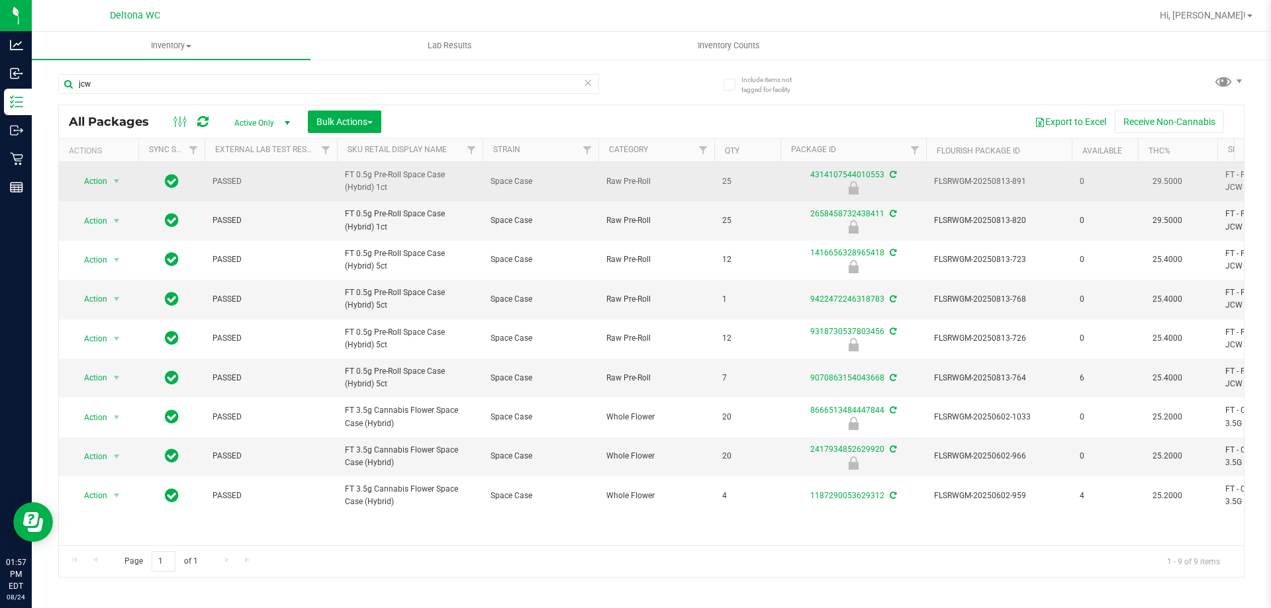
click at [103, 180] on span "Action" at bounding box center [90, 181] width 36 height 19
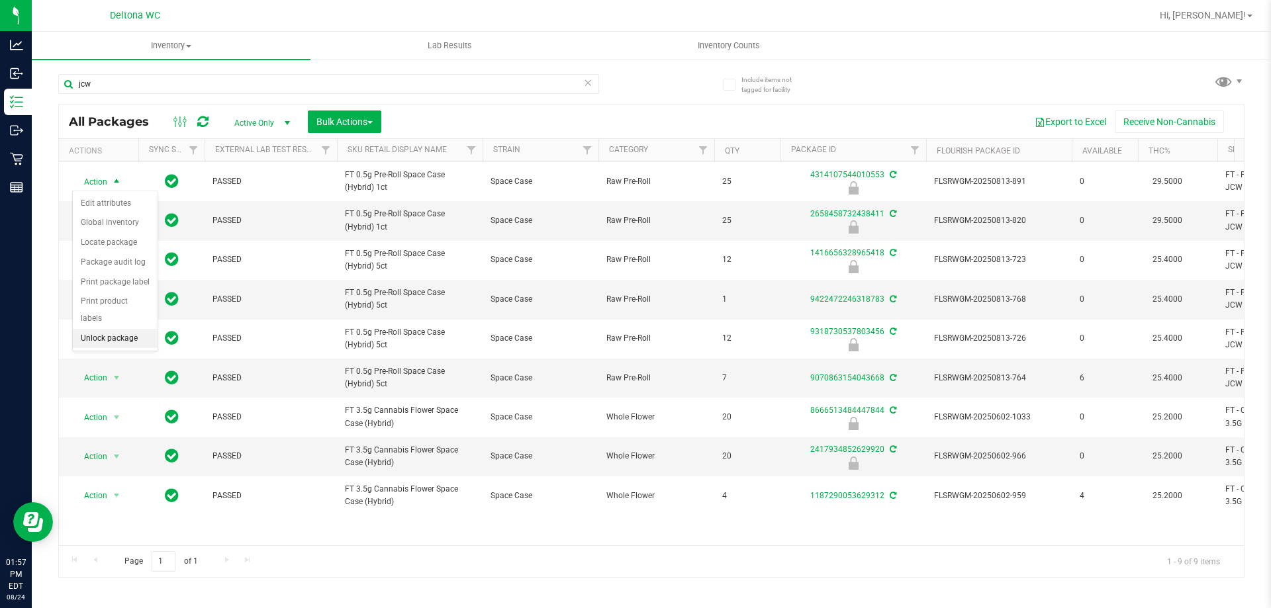
click at [131, 329] on li "Unlock package" at bounding box center [115, 339] width 85 height 20
